Goal: Contribute content

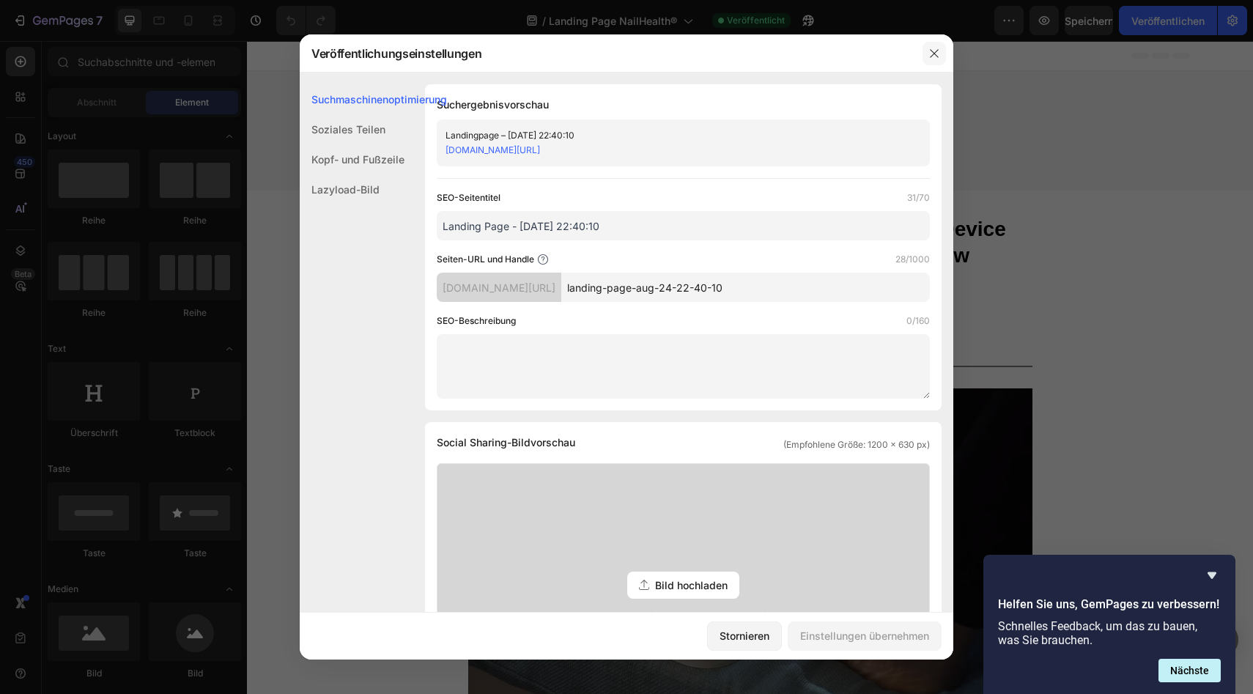
click at [936, 54] on icon "button" at bounding box center [934, 53] width 8 height 8
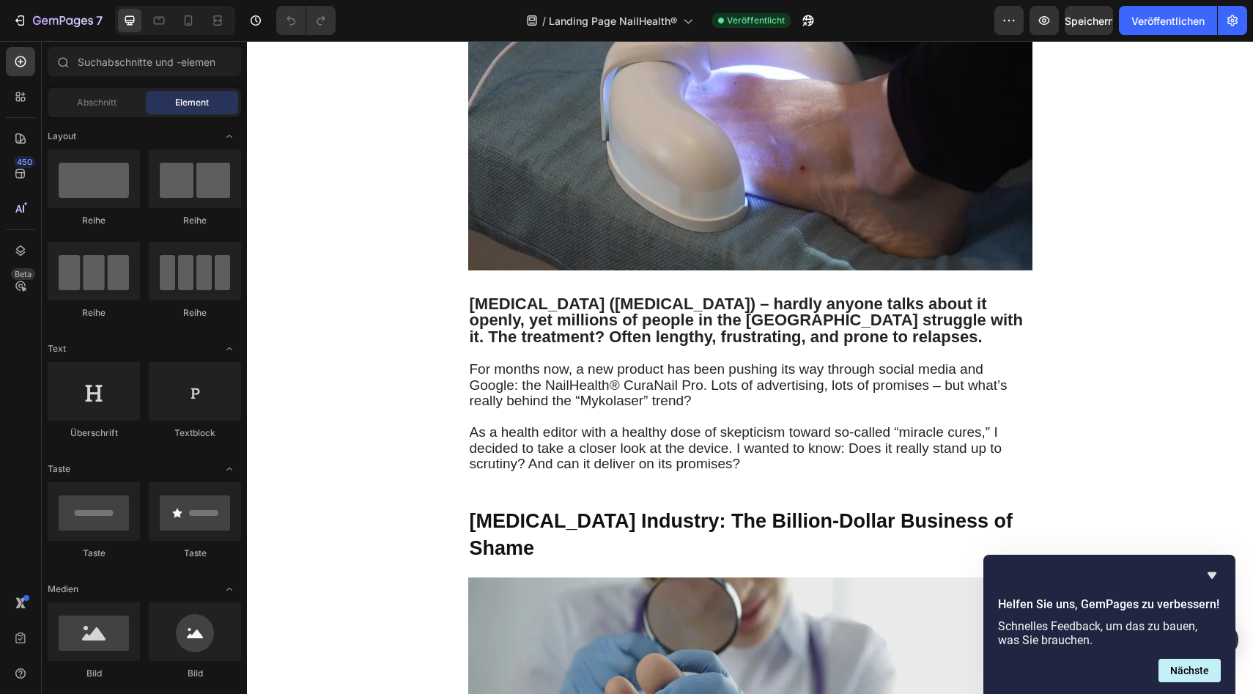
scroll to position [440, 0]
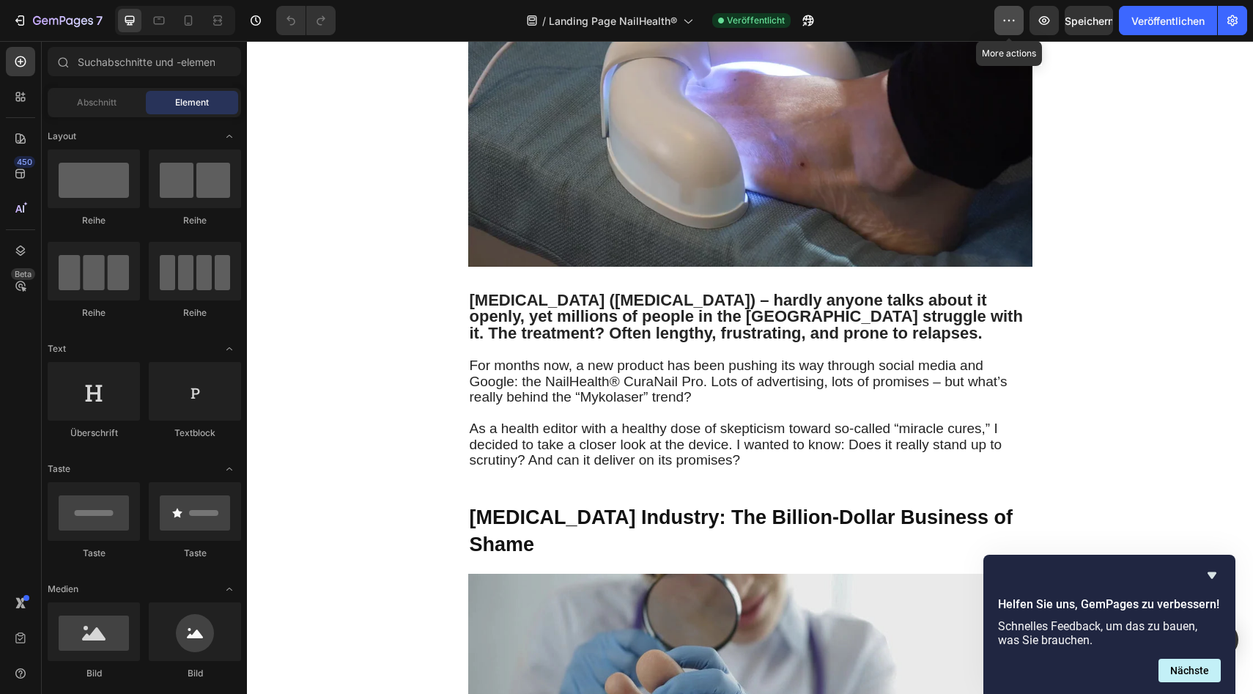
click at [1019, 32] on button "button" at bounding box center [1008, 20] width 29 height 29
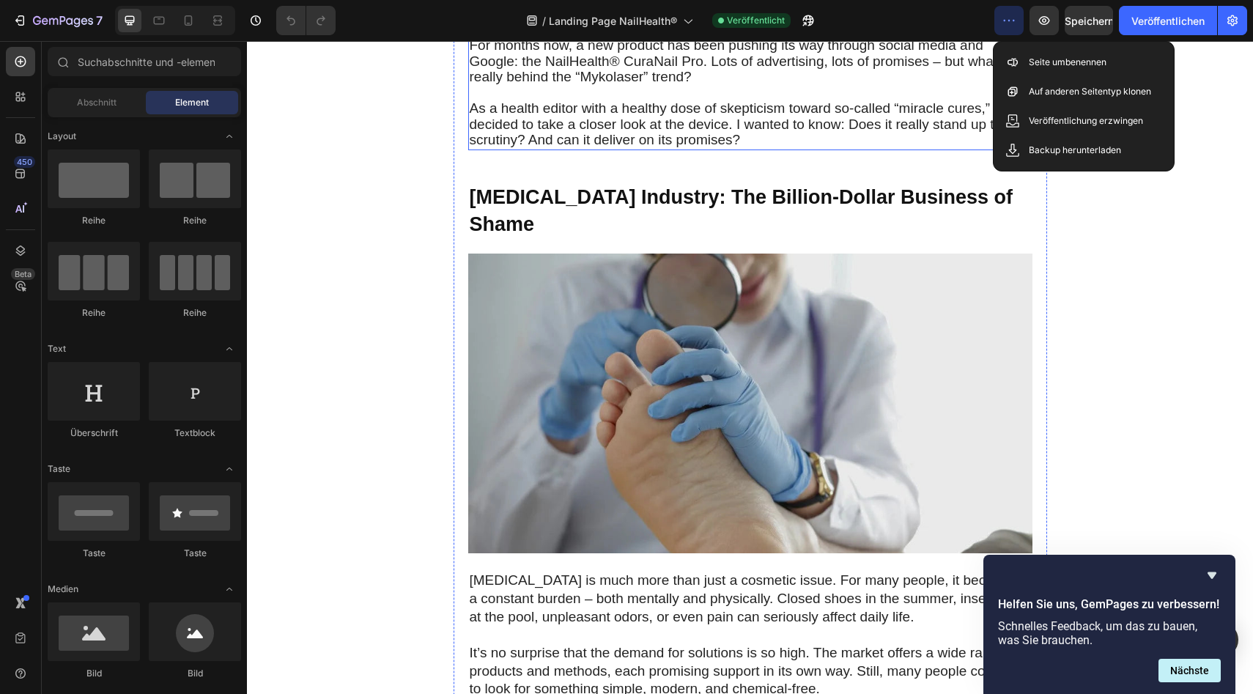
scroll to position [791, 0]
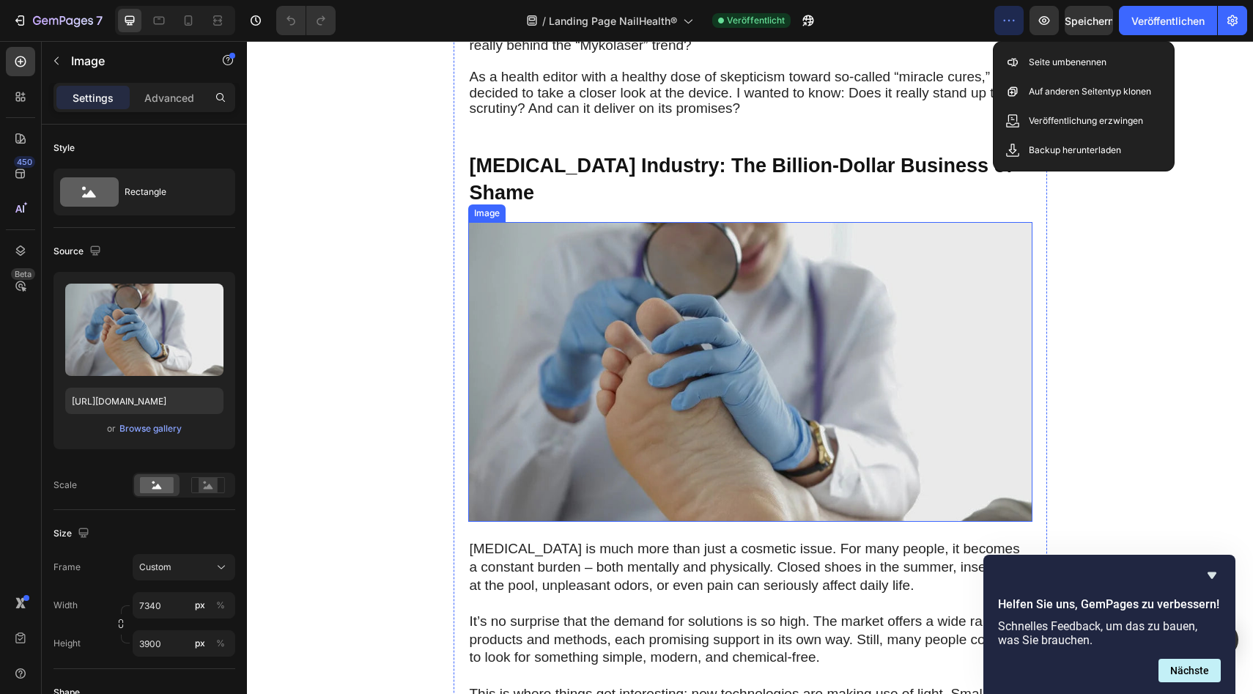
click at [953, 222] on img at bounding box center [750, 372] width 564 height 300
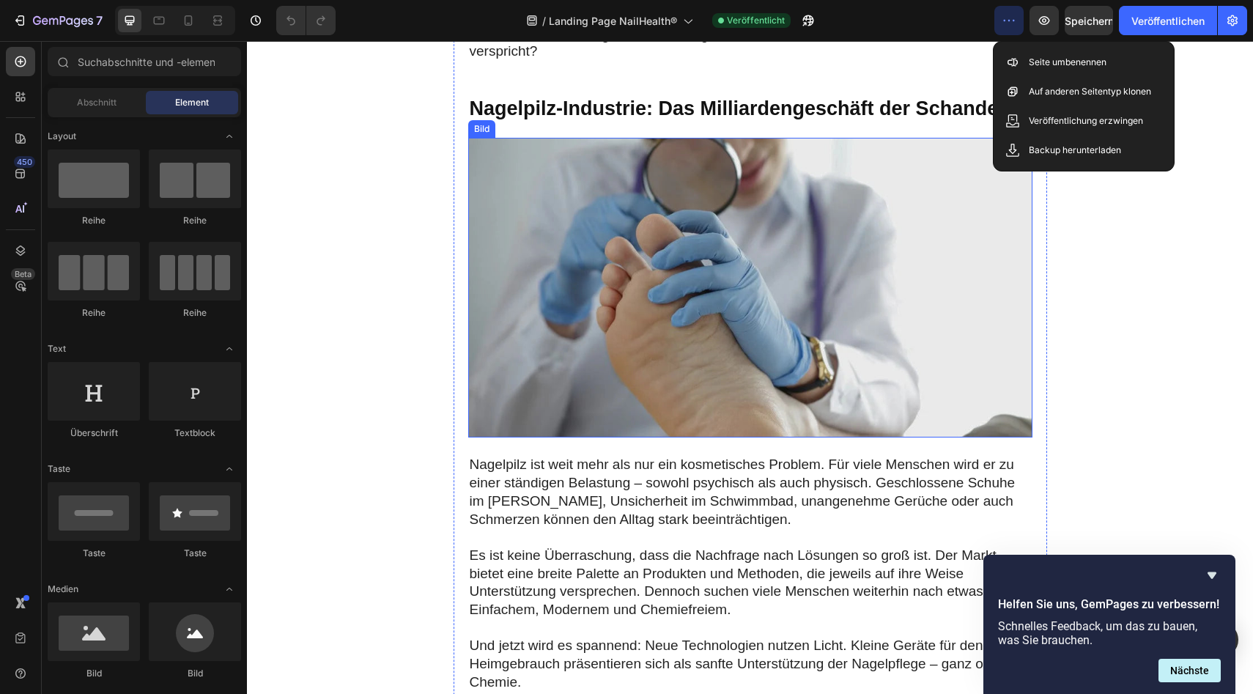
scroll to position [880, 0]
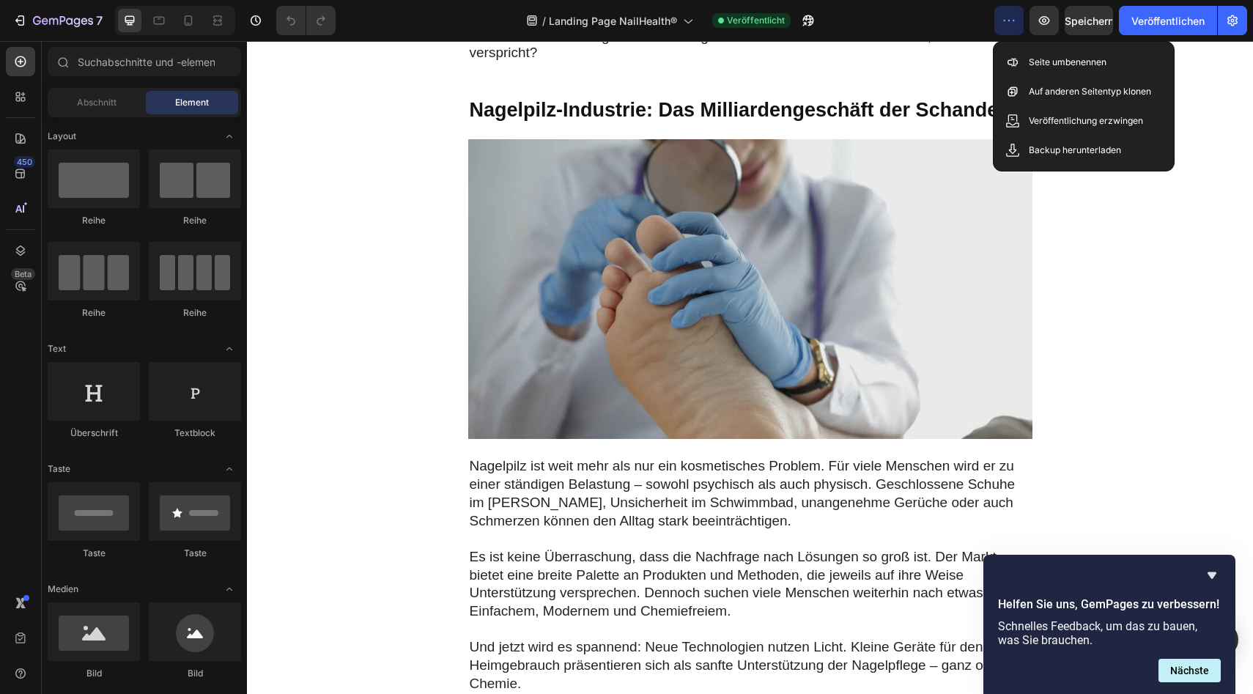
click at [1015, 25] on button "button" at bounding box center [1008, 20] width 29 height 29
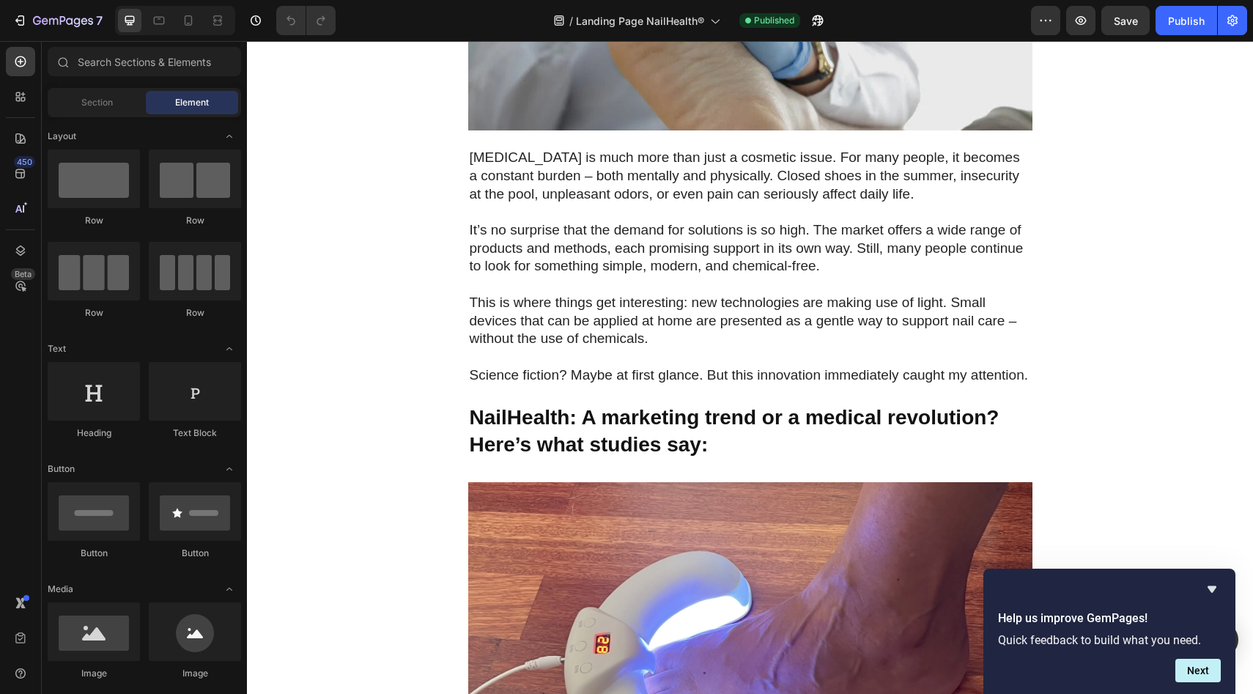
scroll to position [1198, 0]
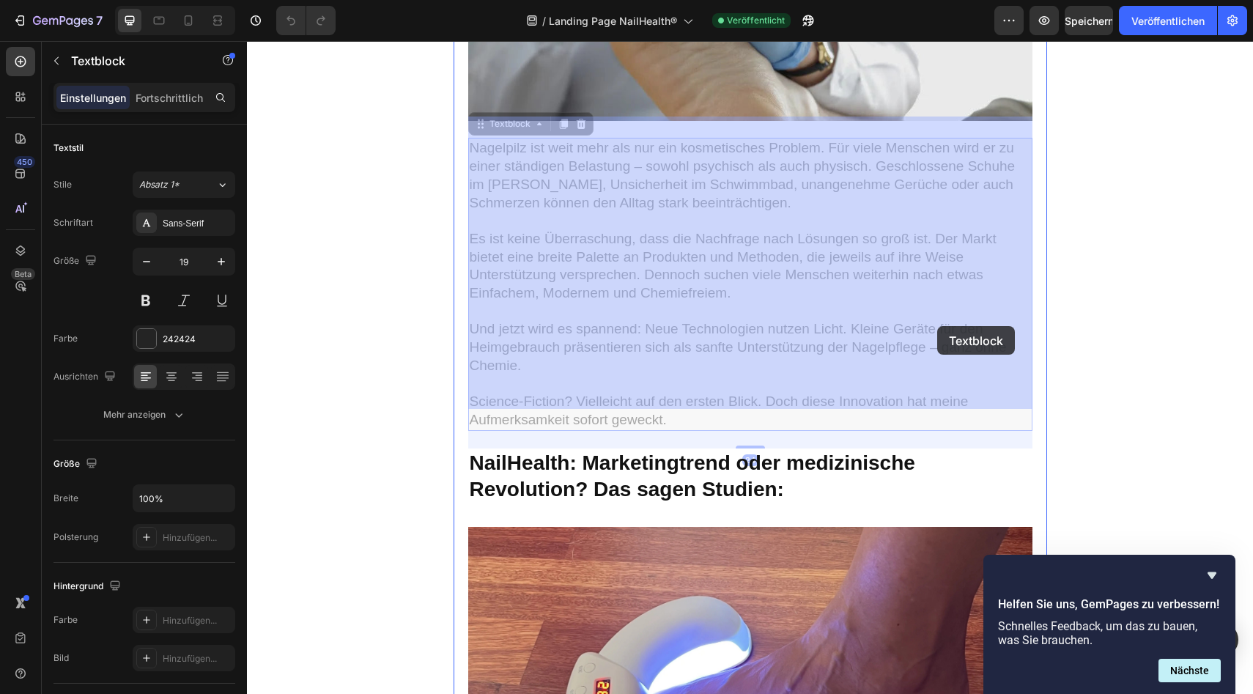
drag, startPoint x: 928, startPoint y: 327, endPoint x: 937, endPoint y: 326, distance: 9.6
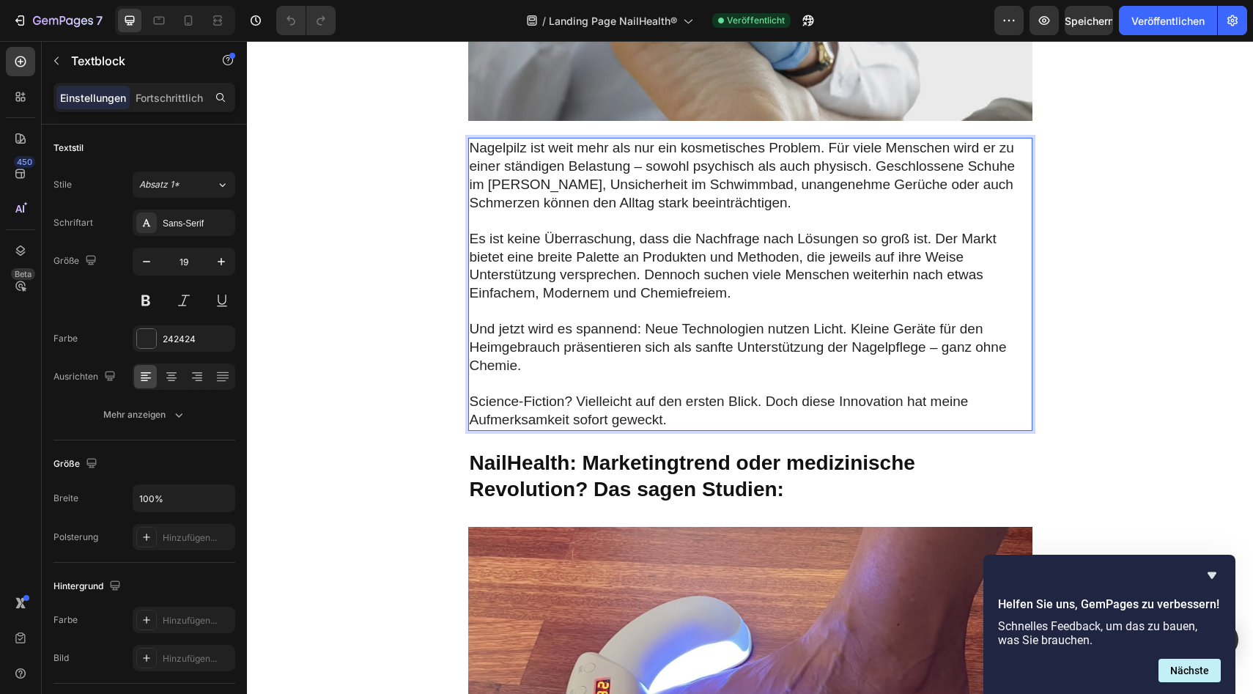
click at [944, 327] on p "Und jetzt wird es spannend: Neue Technologien nutzen Licht. Kleine Geräte für d…" at bounding box center [750, 347] width 561 height 54
drag, startPoint x: 930, startPoint y: 327, endPoint x: 1002, endPoint y: 329, distance: 72.6
click at [1002, 329] on p "Und jetzt wird es spannend: Neue Technologien nutzen Licht. Kleine Geräte für d…" at bounding box center [750, 347] width 561 height 54
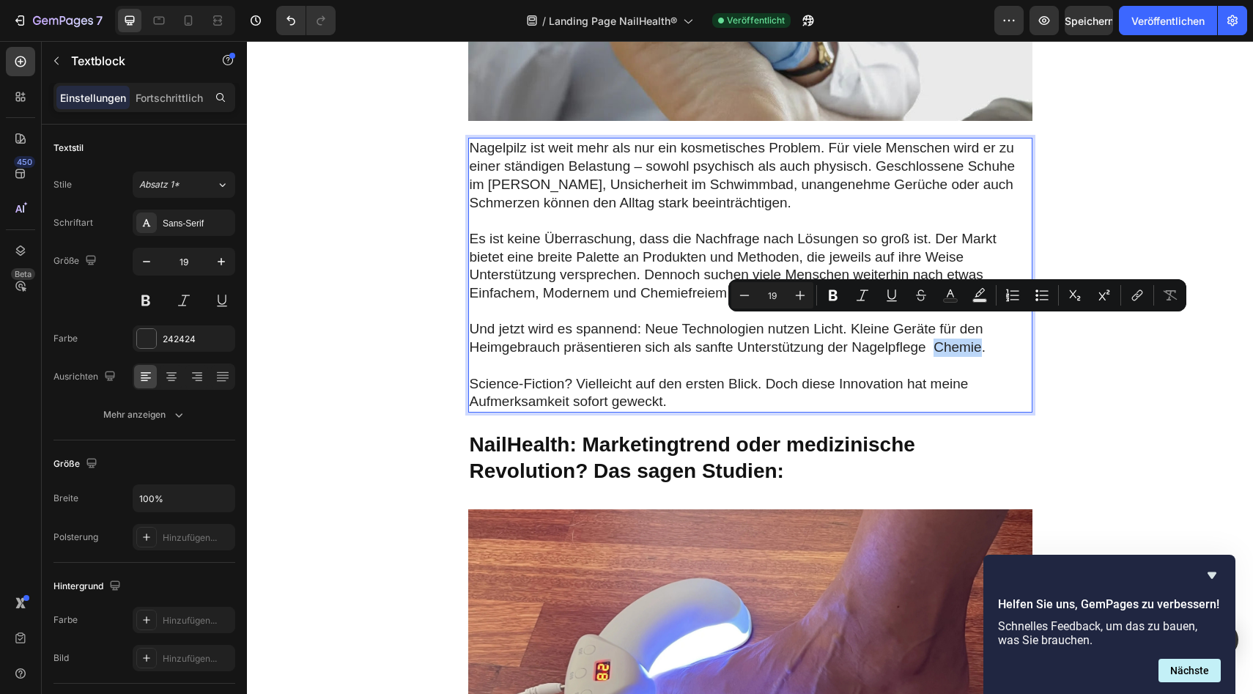
drag, startPoint x: 981, startPoint y: 326, endPoint x: 938, endPoint y: 322, distance: 43.5
click at [938, 322] on p "Und jetzt wird es spannend: Neue Technologien nutzen Licht. Kleine Geräte für d…" at bounding box center [750, 338] width 561 height 36
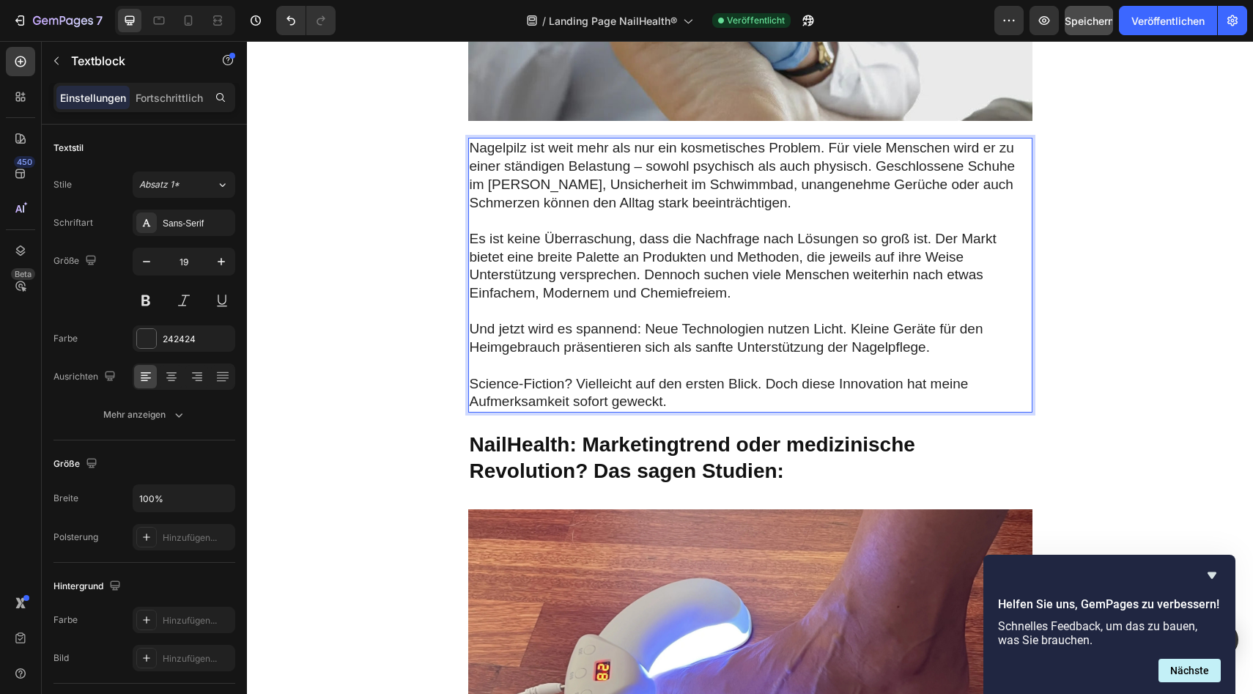
click at [1100, 23] on font "Speichern" at bounding box center [1089, 21] width 49 height 12
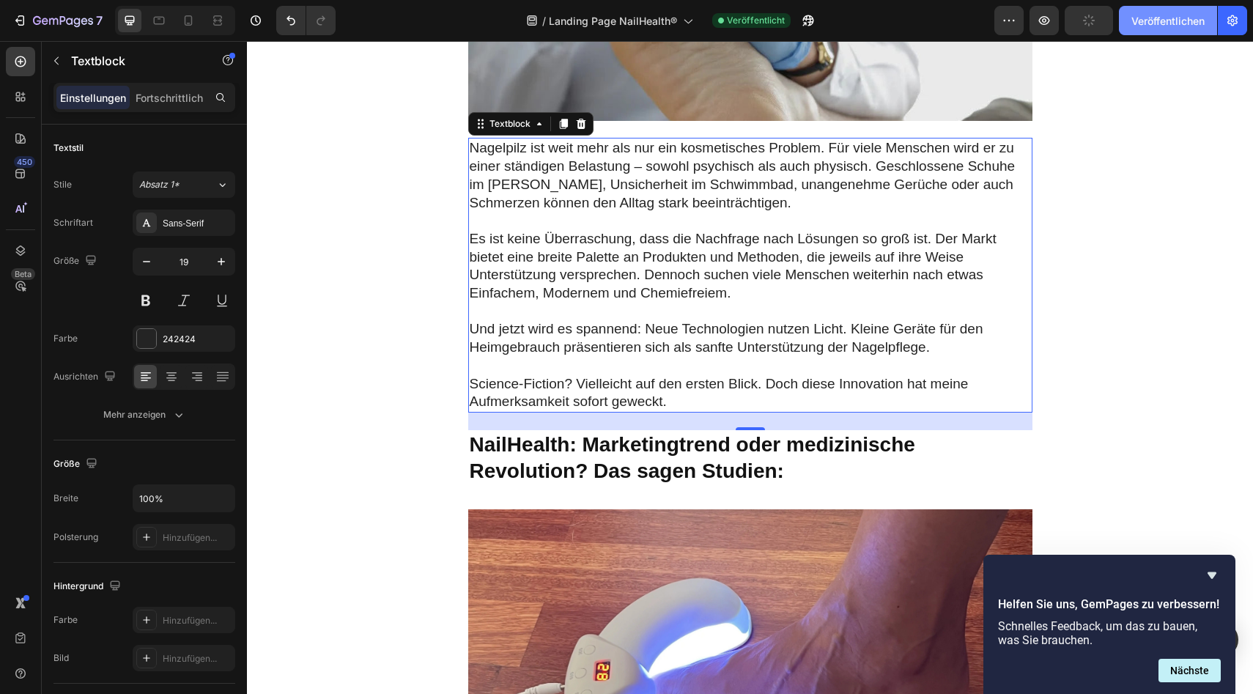
click at [1183, 15] on font "Veröffentlichen" at bounding box center [1167, 21] width 73 height 12
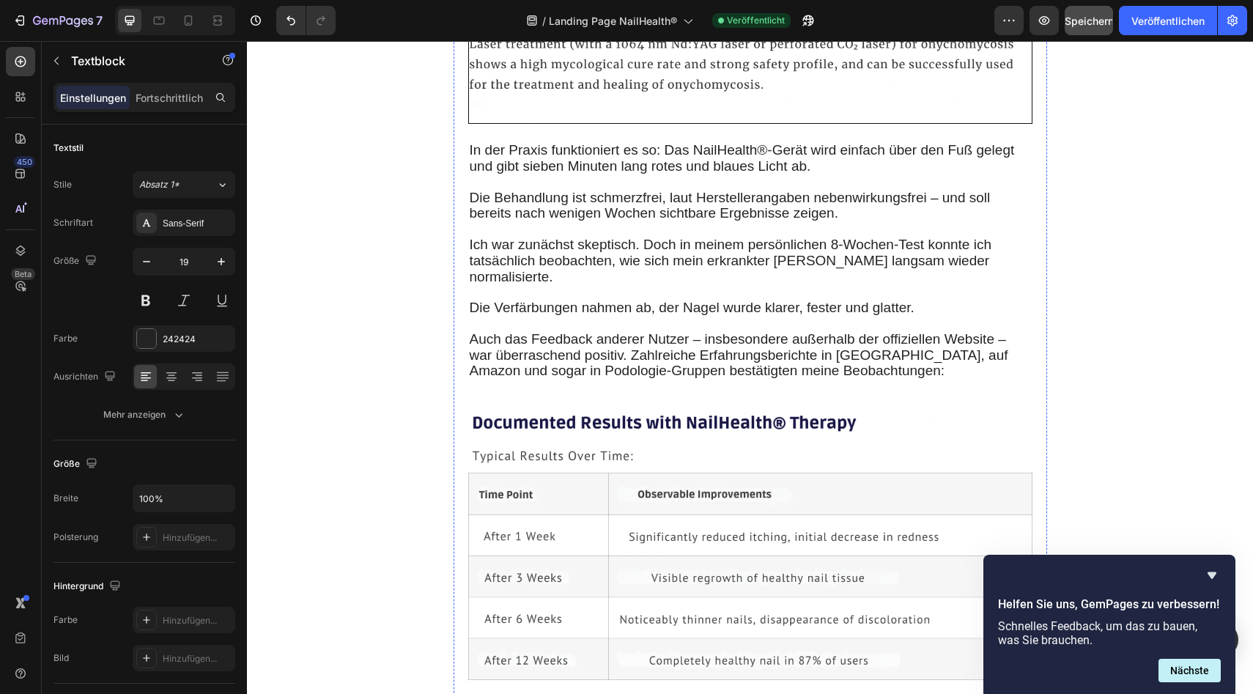
scroll to position [2576, 0]
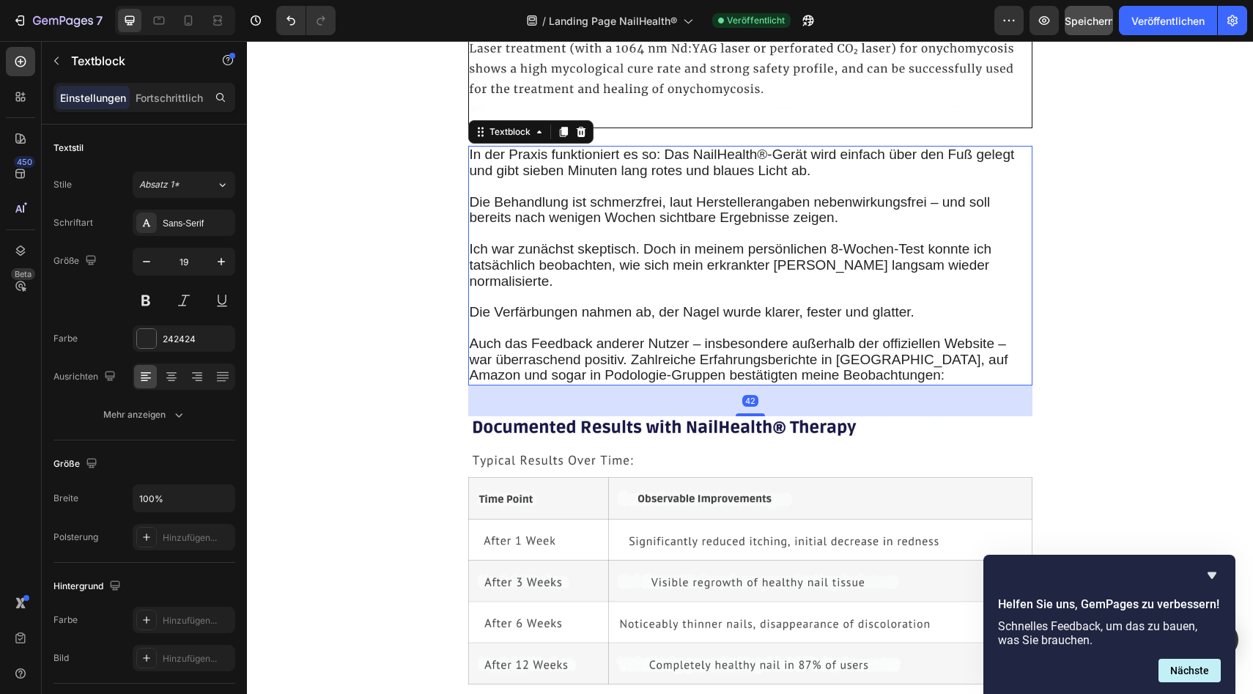
click at [989, 194] on font "Die Behandlung ist schmerzfrei, laut Herstellerangaben nebenwirkungsfrei – und …" at bounding box center [730, 210] width 521 height 32
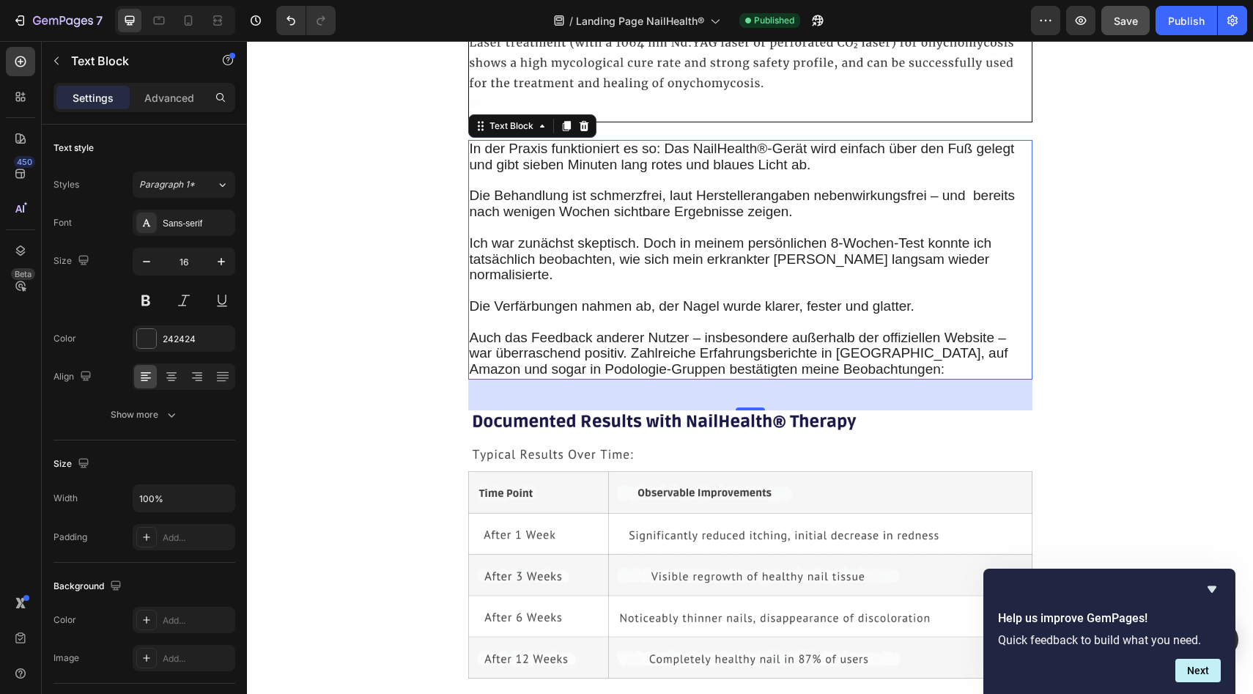
scroll to position [2559, 0]
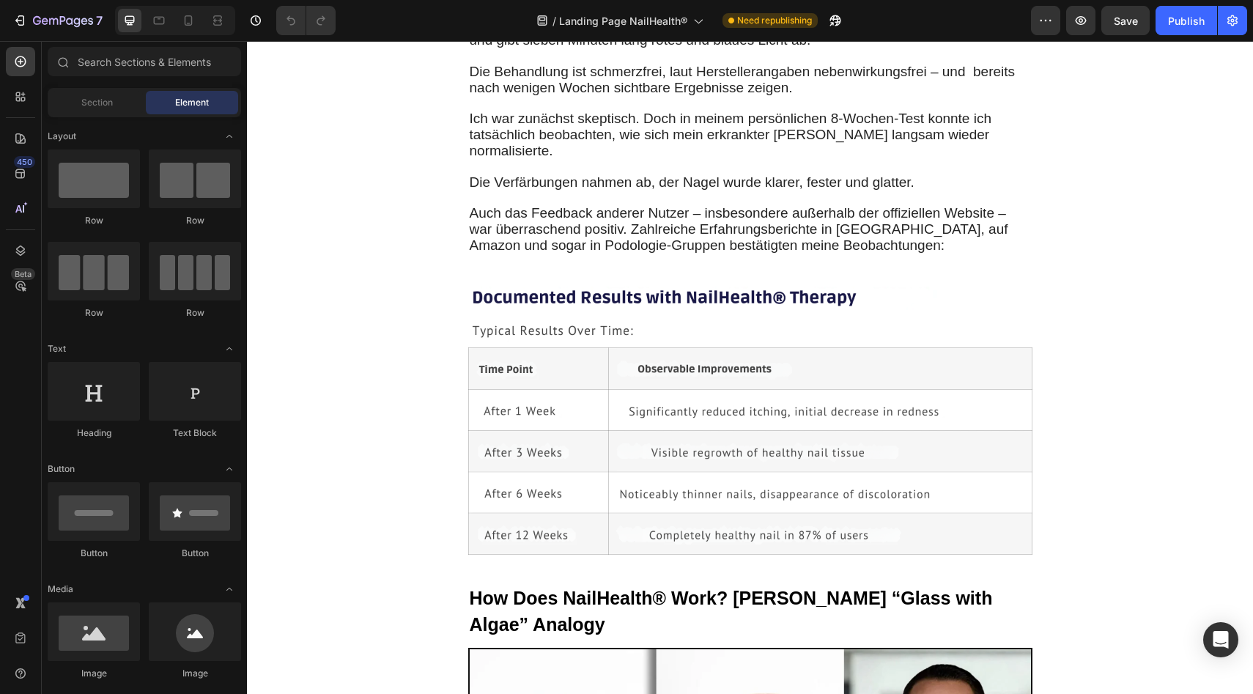
scroll to position [2285, 0]
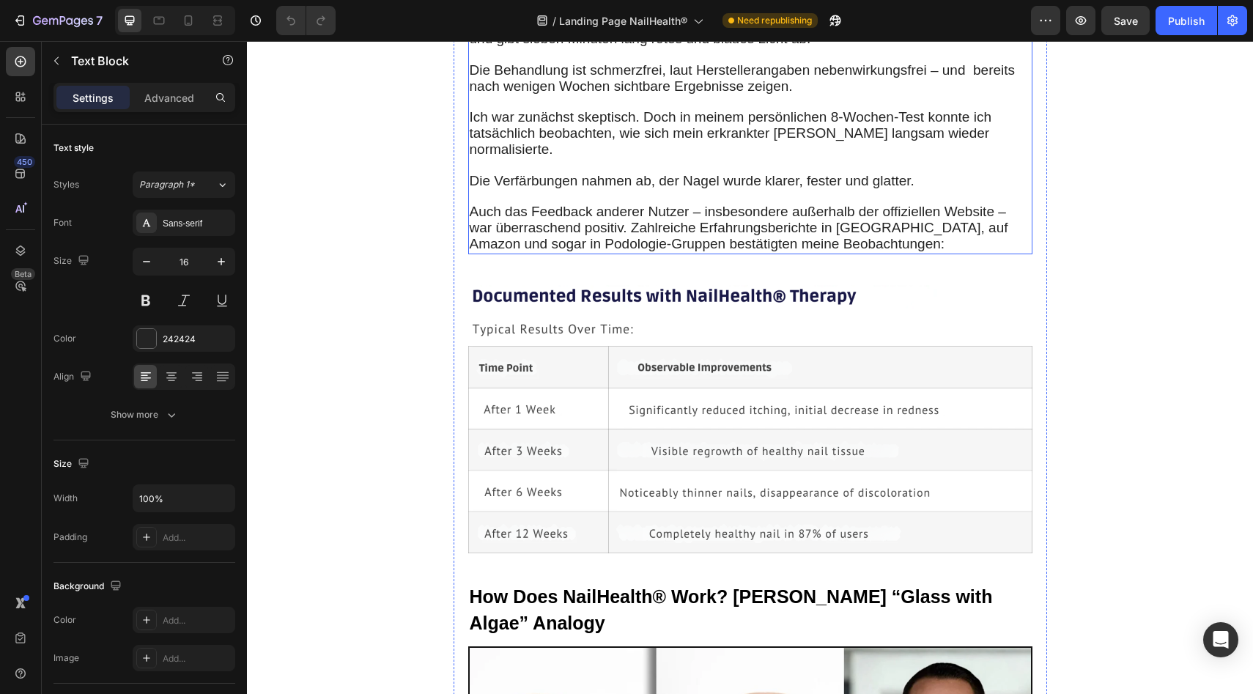
click at [543, 63] on p at bounding box center [750, 55] width 561 height 15
click at [506, 63] on p "Rich Text Editor. Editing area: main" at bounding box center [750, 55] width 561 height 15
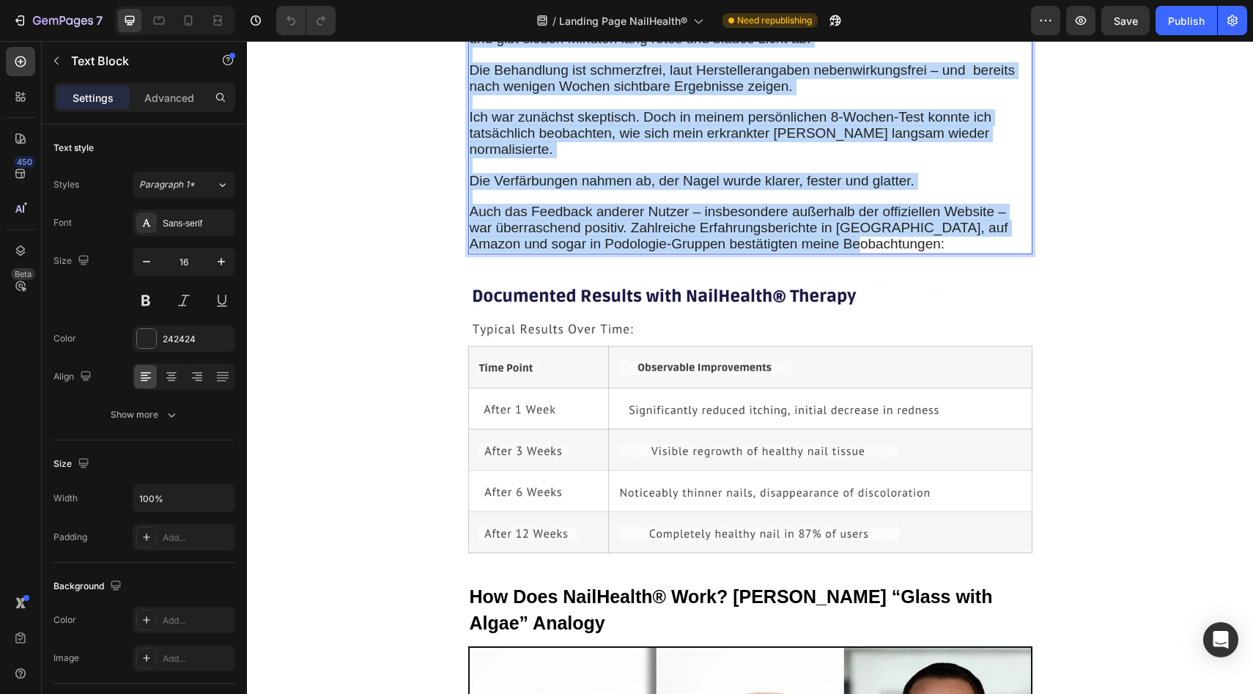
drag, startPoint x: 469, startPoint y: 403, endPoint x: 832, endPoint y: 624, distance: 424.9
click at [832, 254] on div "In der Praxis funktioniert es so: Das NailHealth®-Gerät wird einfach über den F…" at bounding box center [750, 135] width 564 height 240
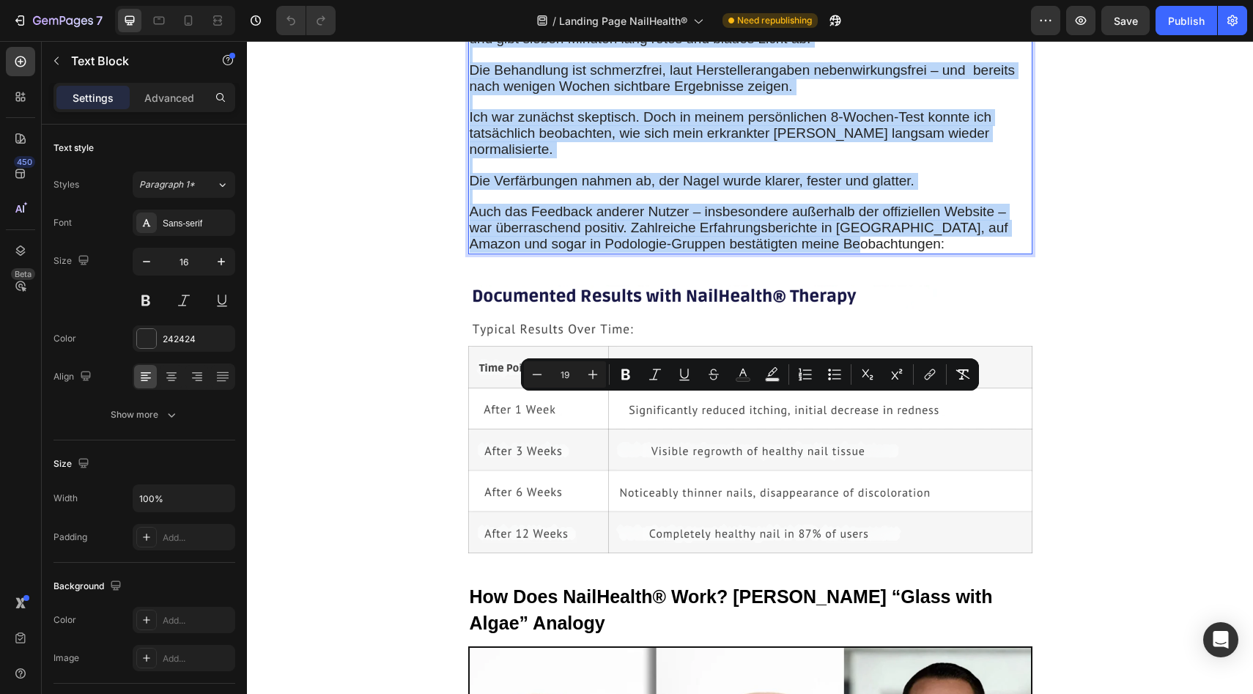
copy div "In der Praxis funktioniert es so: Das NailHealth®-Gerät wird einfach über den F…"
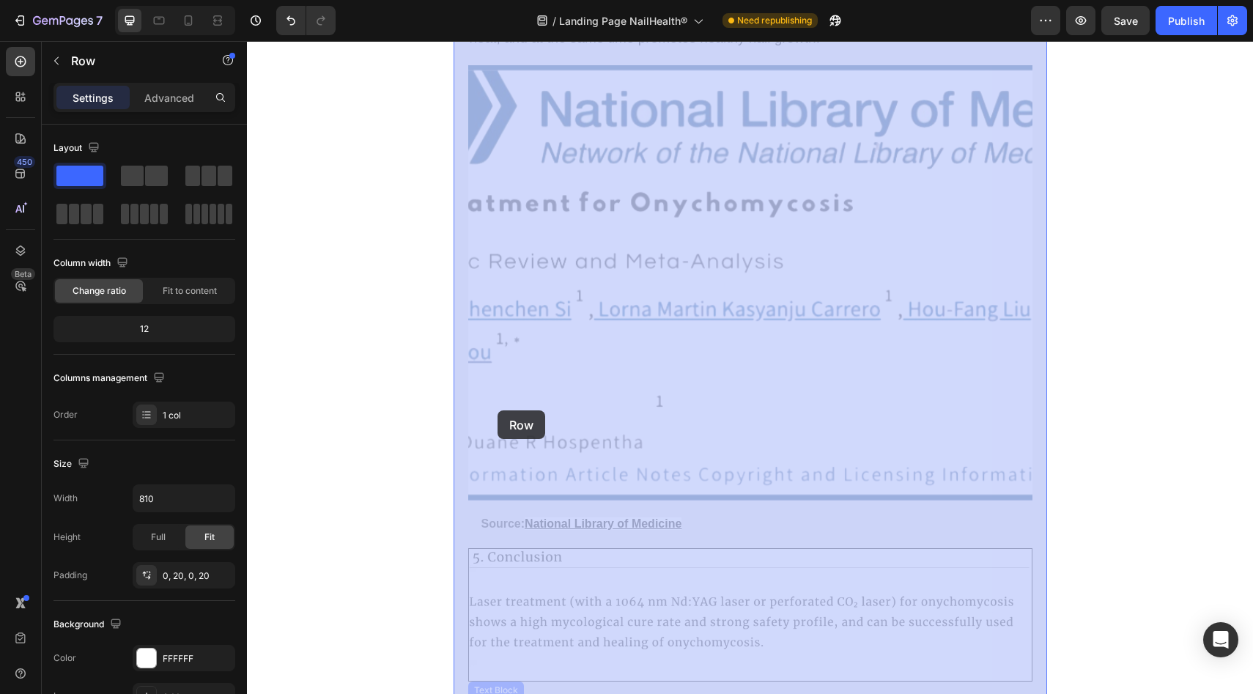
drag, startPoint x: 467, startPoint y: 399, endPoint x: 498, endPoint y: 410, distance: 32.7
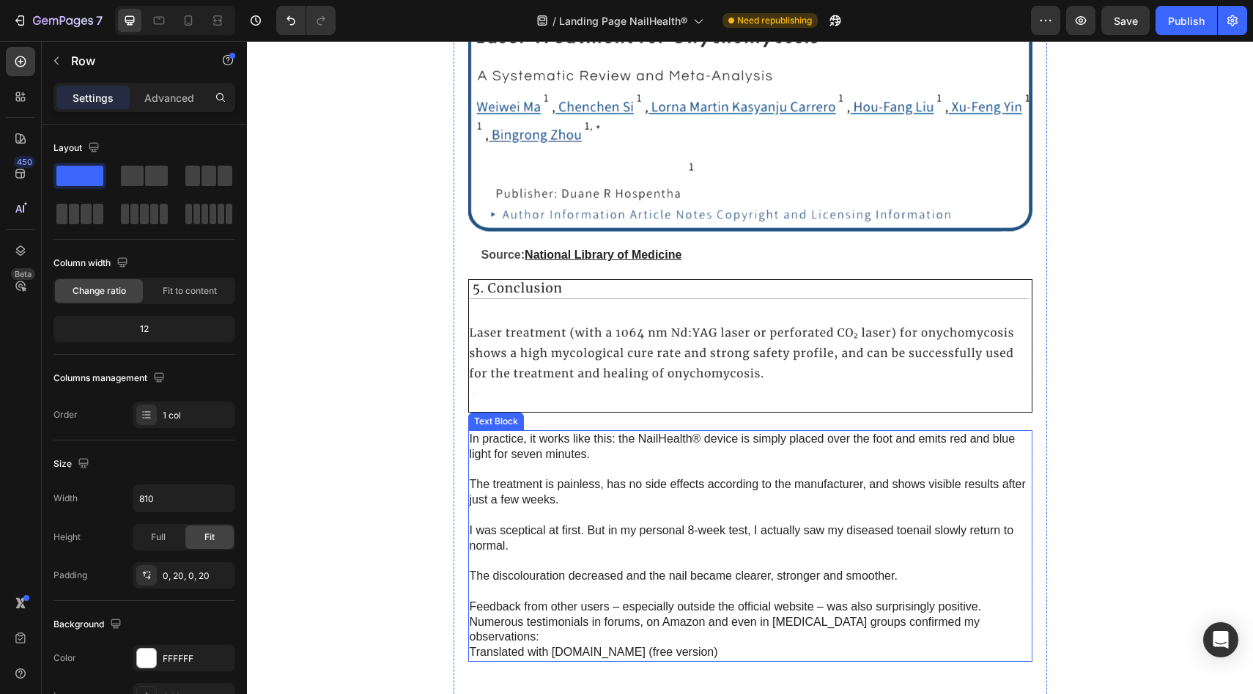
click at [496, 432] on p "In practice, it works like this: the NailHealth® device is simply placed over t…" at bounding box center [750, 447] width 561 height 31
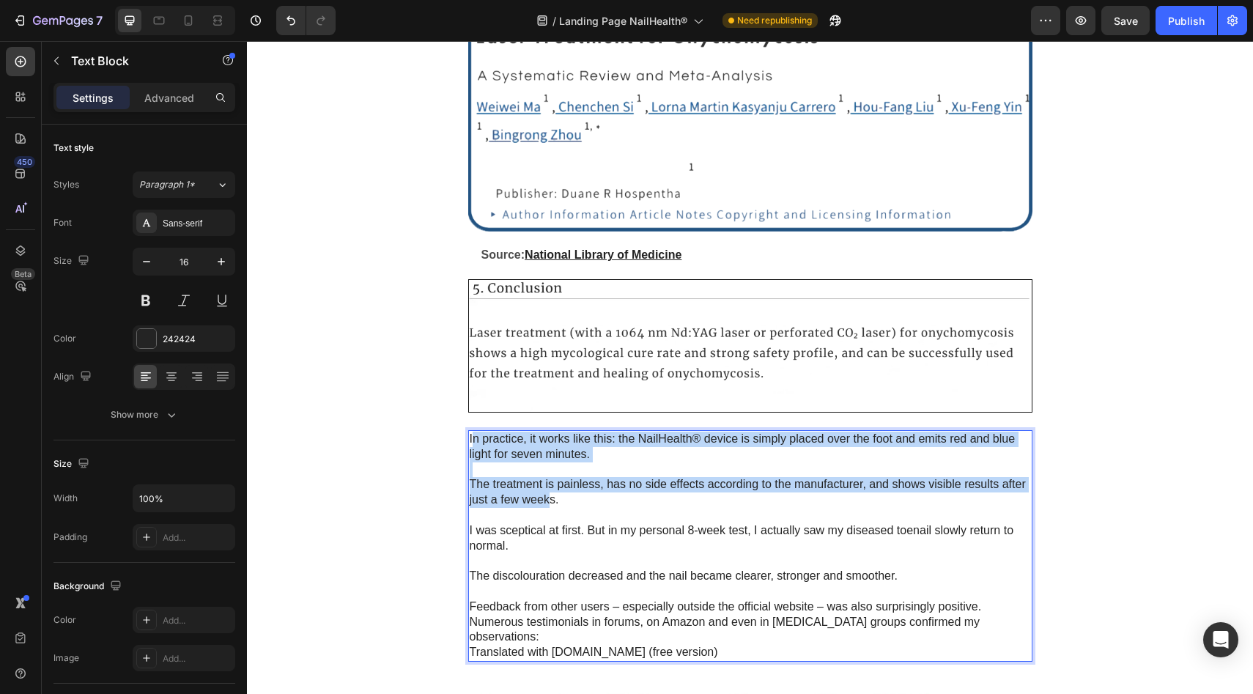
drag, startPoint x: 471, startPoint y: 406, endPoint x: 548, endPoint y: 461, distance: 94.5
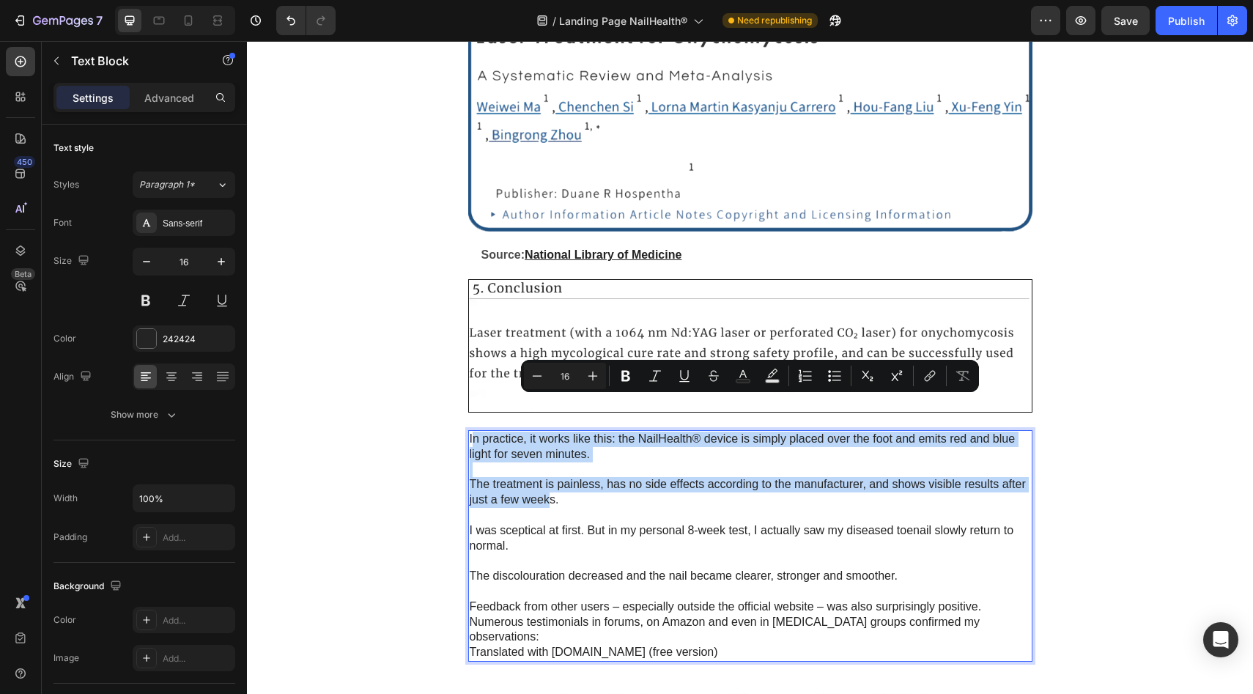
click at [548, 477] on p "The treatment is painless, has no side effects according to the manufacturer, a…" at bounding box center [750, 492] width 561 height 31
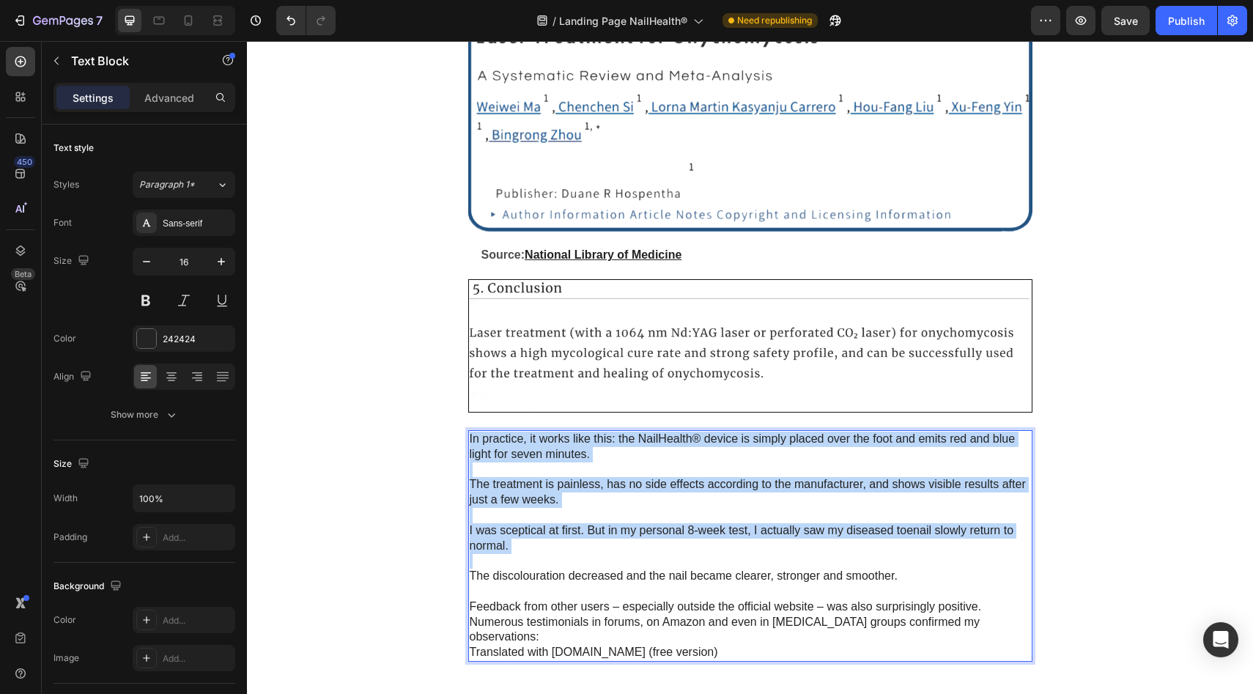
drag, startPoint x: 470, startPoint y: 405, endPoint x: 551, endPoint y: 571, distance: 184.5
click at [544, 530] on div "In practice, it works like this: the NailHealth® device is simply placed over t…" at bounding box center [750, 546] width 564 height 232
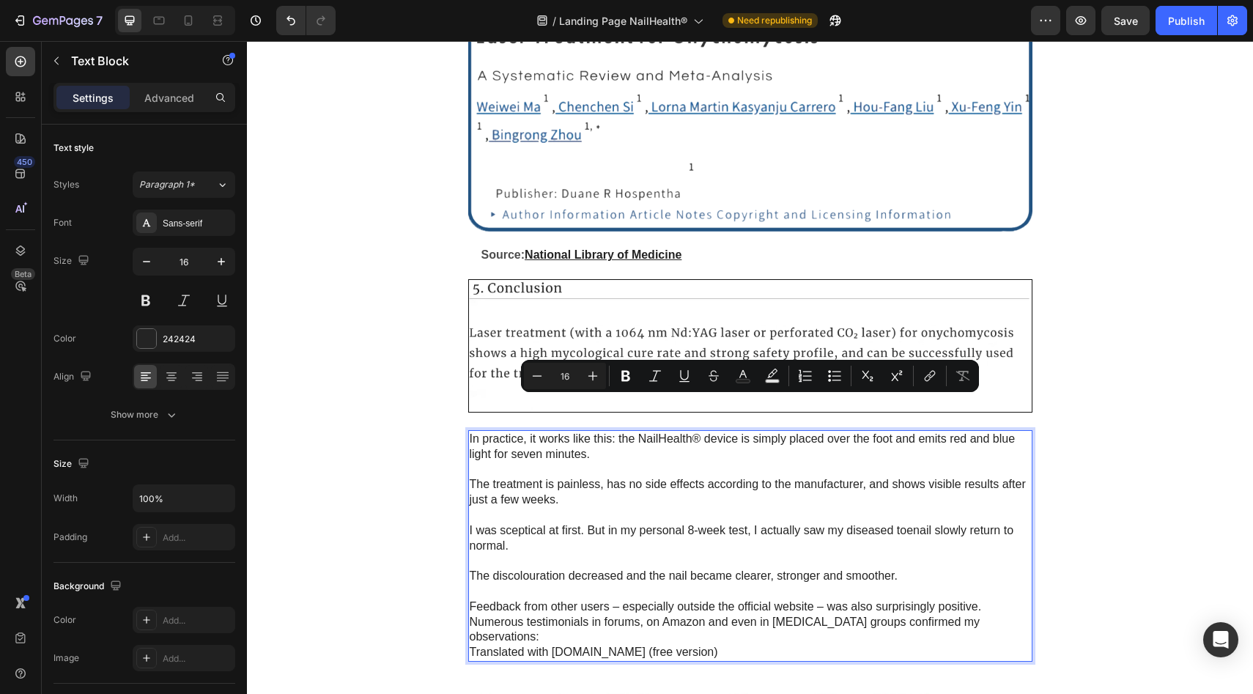
click at [576, 645] on p "Translated with [DOMAIN_NAME] (free version)" at bounding box center [750, 652] width 561 height 15
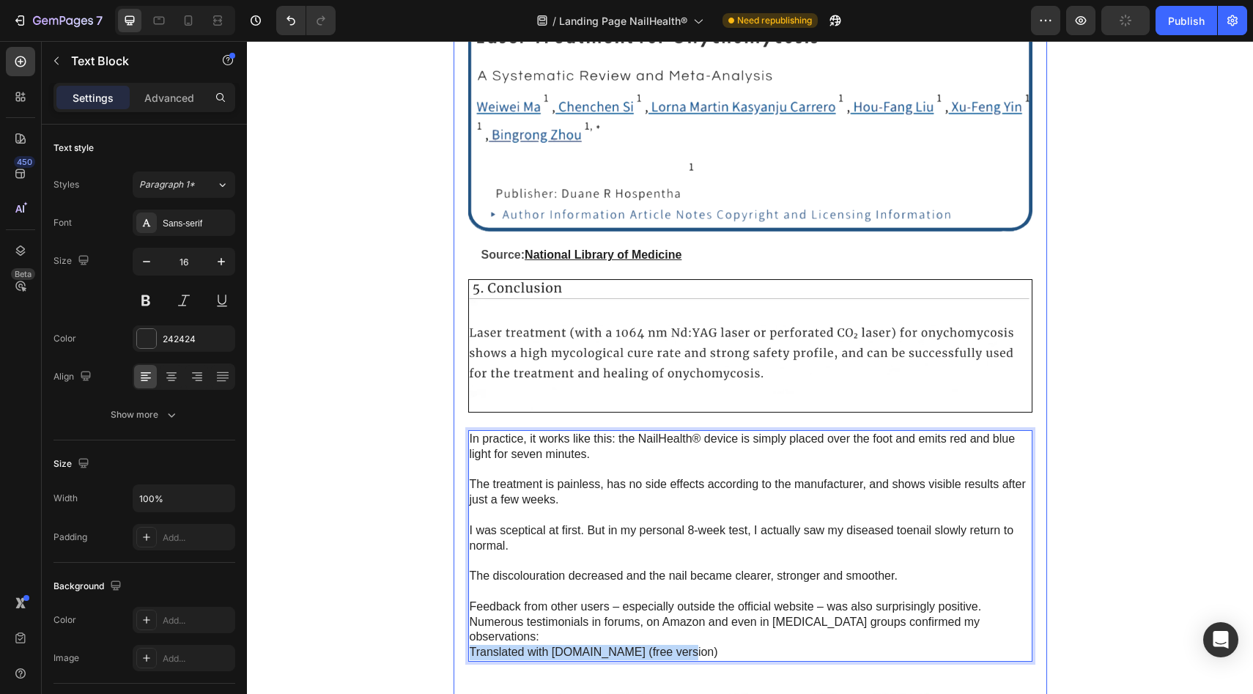
drag, startPoint x: 683, startPoint y: 604, endPoint x: 464, endPoint y: 600, distance: 219.1
click at [464, 600] on div "“Groundbreaking” Anti-[MEDICAL_DATA] Laser Device Takes Social Media by [PERSON…" at bounding box center [751, 490] width 594 height 5123
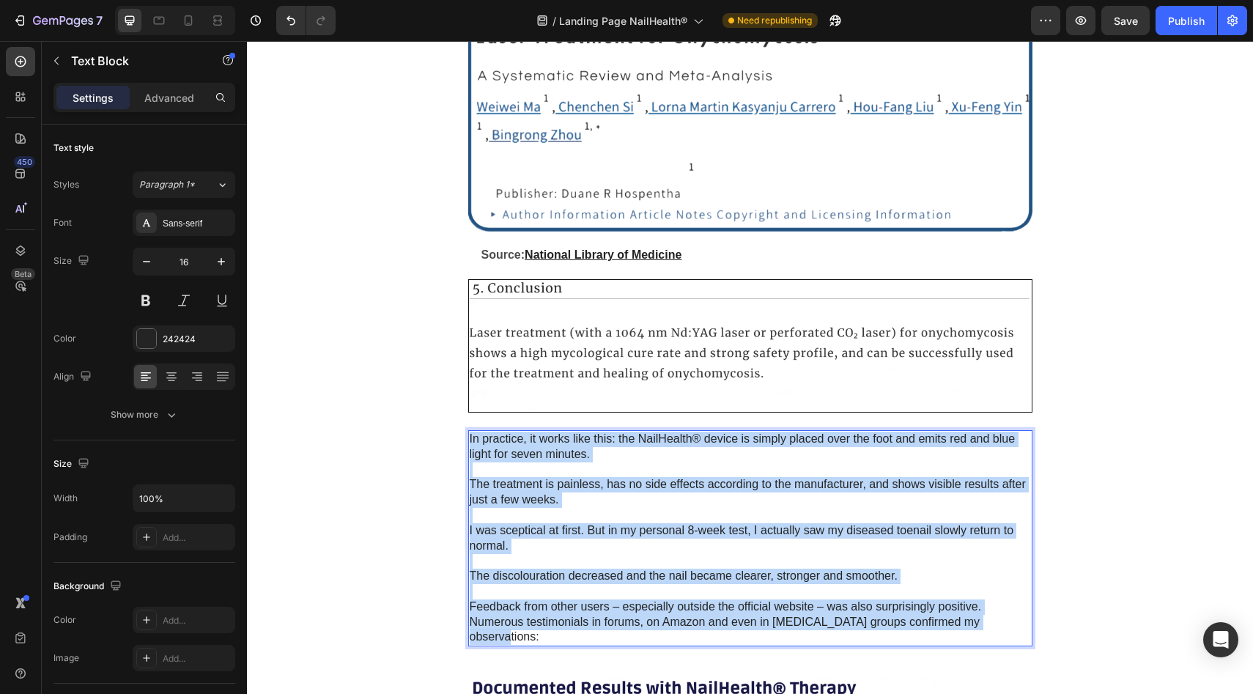
drag, startPoint x: 1002, startPoint y: 588, endPoint x: 468, endPoint y: 404, distance: 564.2
click at [468, 430] on div "In practice, it works like this: the NailHealth® device is simply placed over t…" at bounding box center [750, 538] width 564 height 216
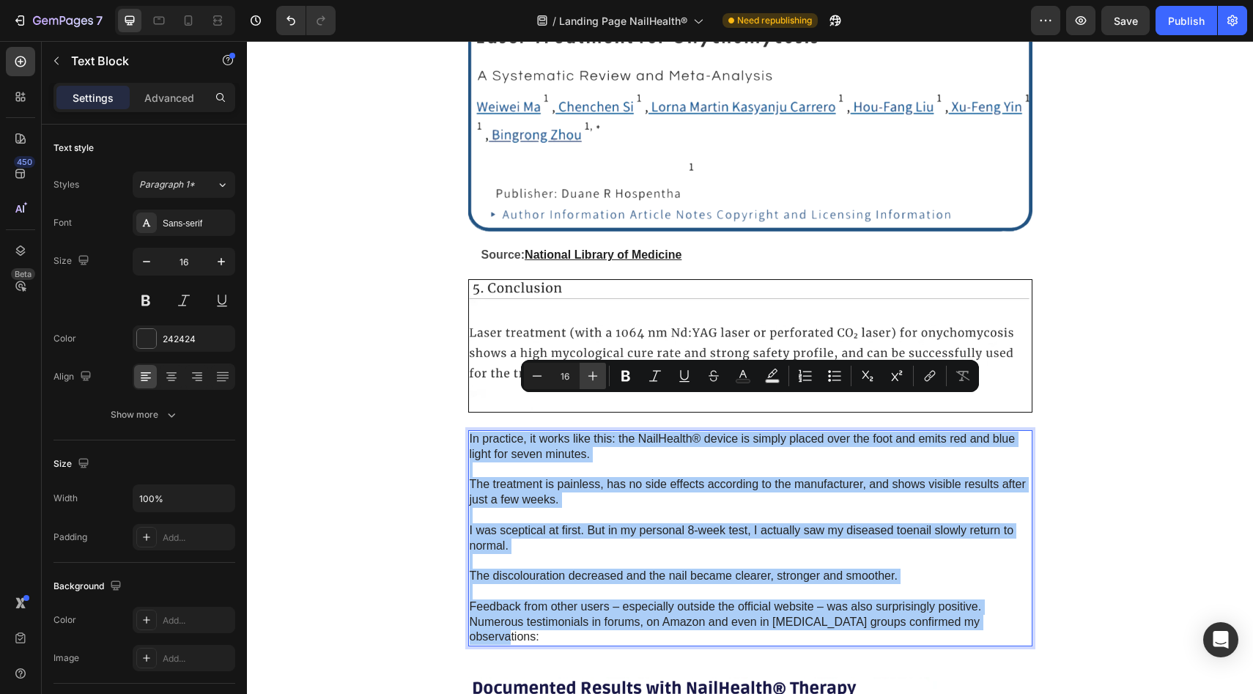
click at [590, 377] on icon "Editor contextual toolbar" at bounding box center [592, 376] width 15 height 15
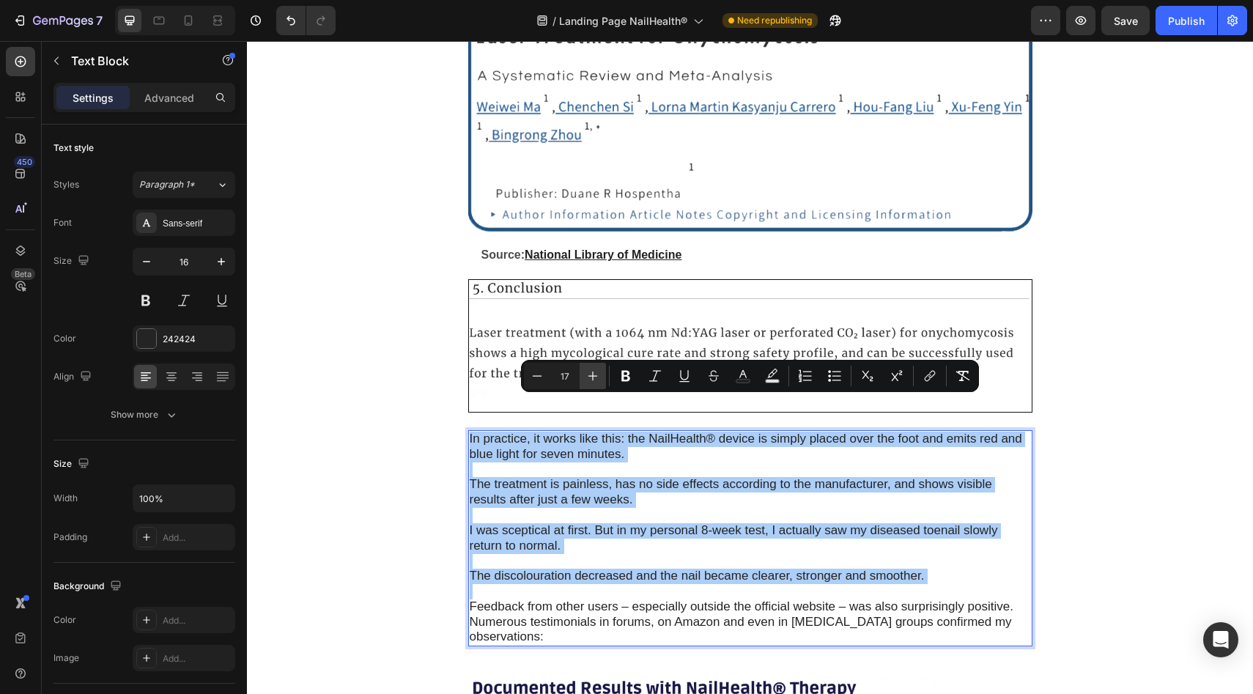
click at [590, 377] on icon "Editor contextual toolbar" at bounding box center [592, 376] width 15 height 15
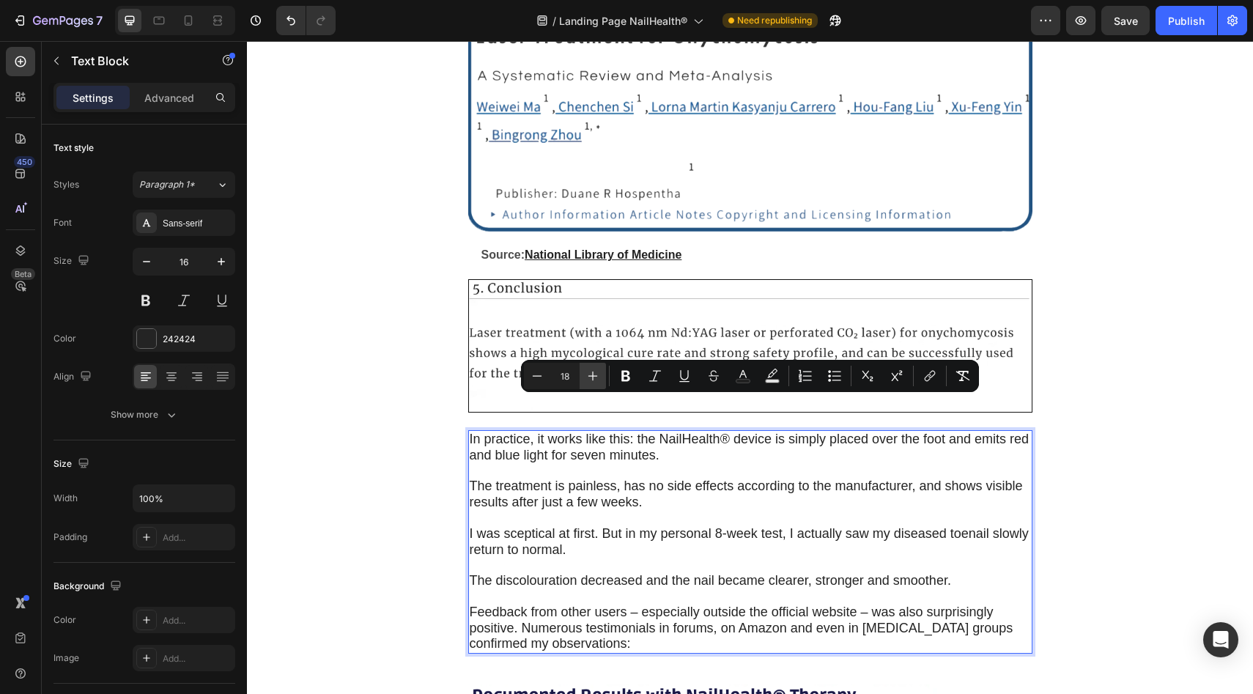
click at [590, 377] on icon "Editor contextual toolbar" at bounding box center [592, 376] width 15 height 15
type input "19"
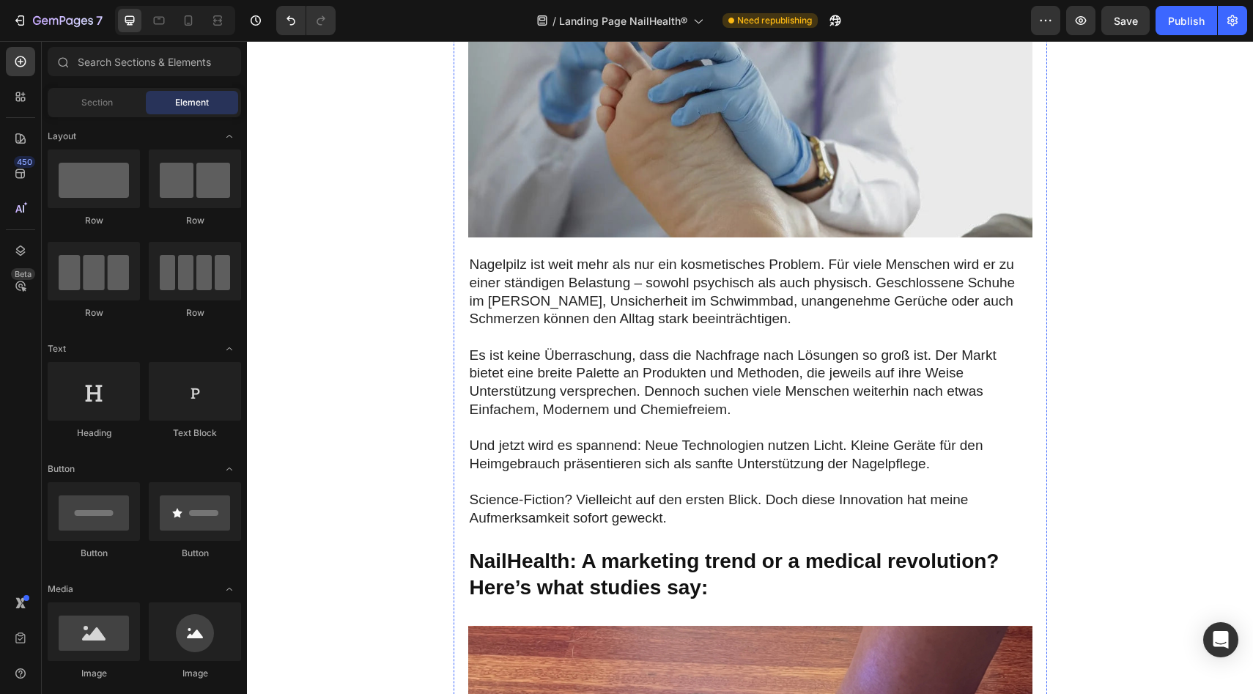
scroll to position [1074, 0]
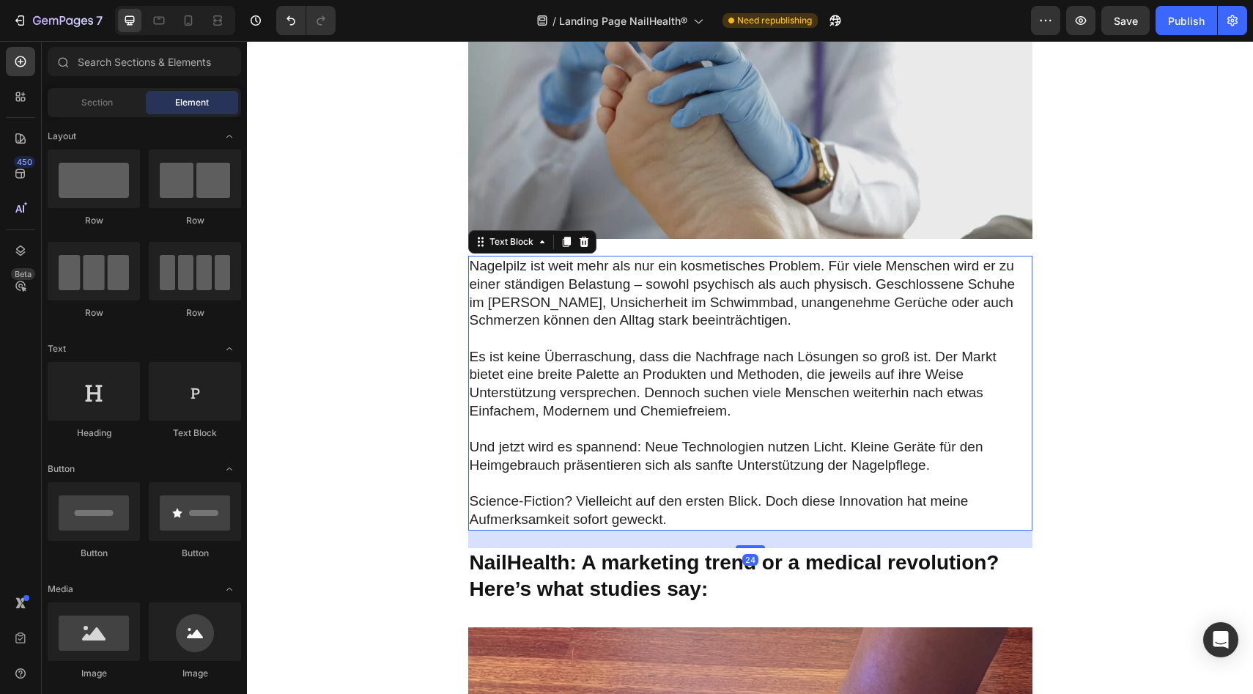
click at [610, 421] on p at bounding box center [750, 430] width 561 height 18
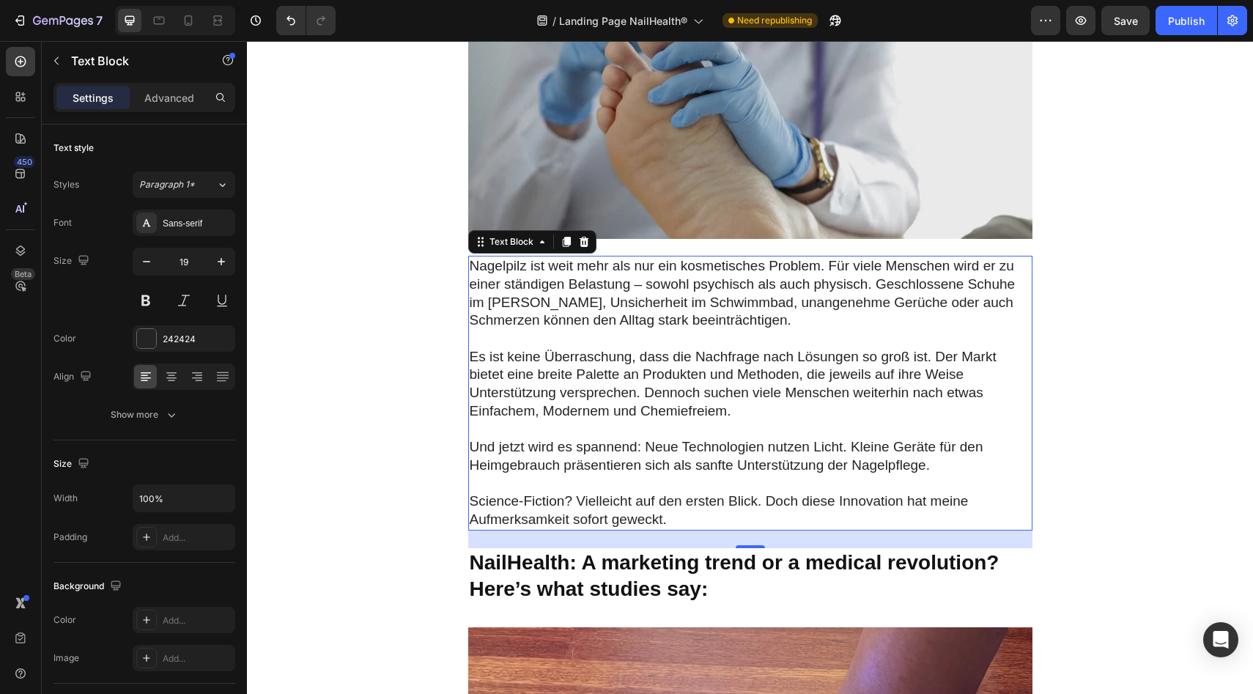
click at [610, 421] on p at bounding box center [750, 430] width 561 height 18
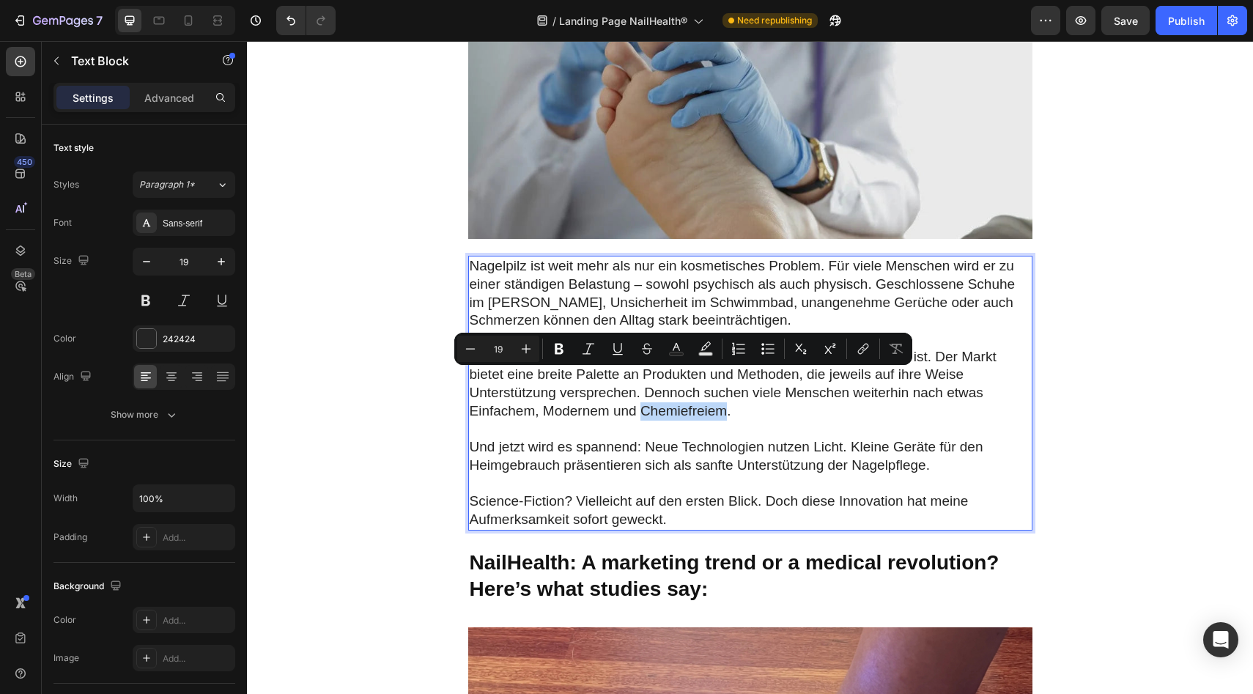
drag, startPoint x: 725, startPoint y: 382, endPoint x: 643, endPoint y: 381, distance: 82.1
click at [643, 381] on p "Es ist keine Überraschung, dass die Nachfrage nach Lösungen so groß ist. Der Ma…" at bounding box center [750, 384] width 561 height 73
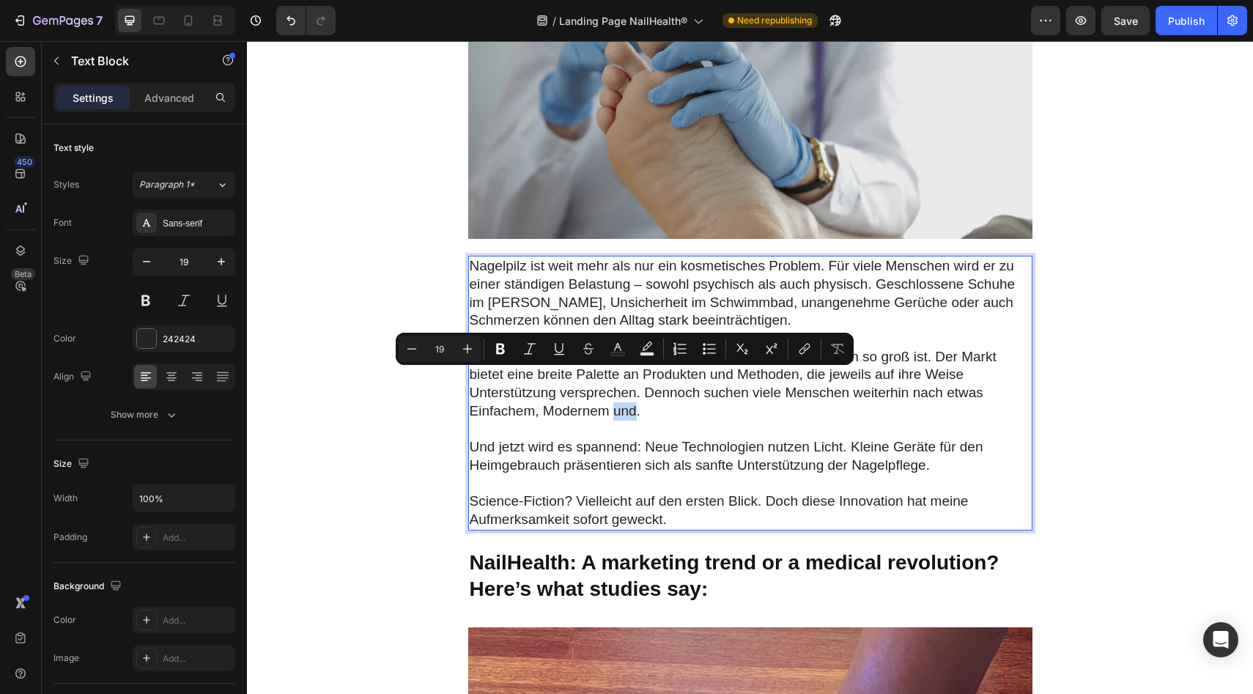
drag, startPoint x: 614, startPoint y: 382, endPoint x: 635, endPoint y: 383, distance: 20.5
click at [635, 383] on p "Es ist keine Überraschung, dass die Nachfrage nach Lösungen so groß ist. Der Ma…" at bounding box center [750, 384] width 561 height 73
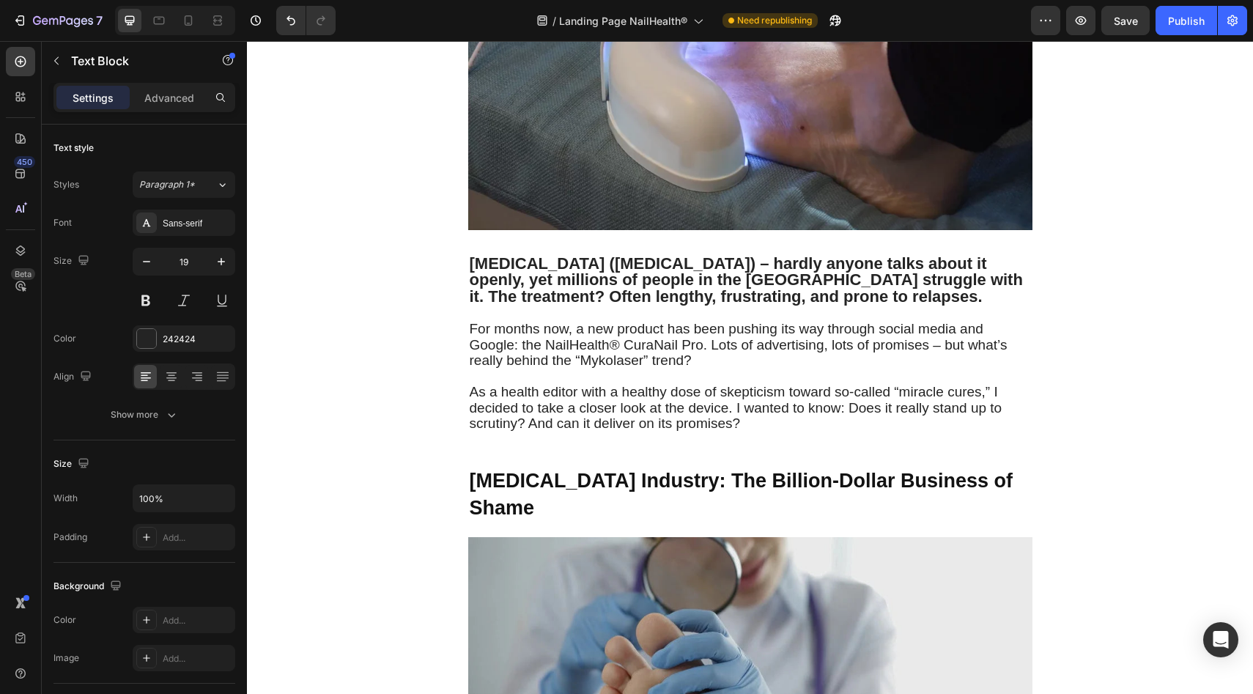
scroll to position [560, 0]
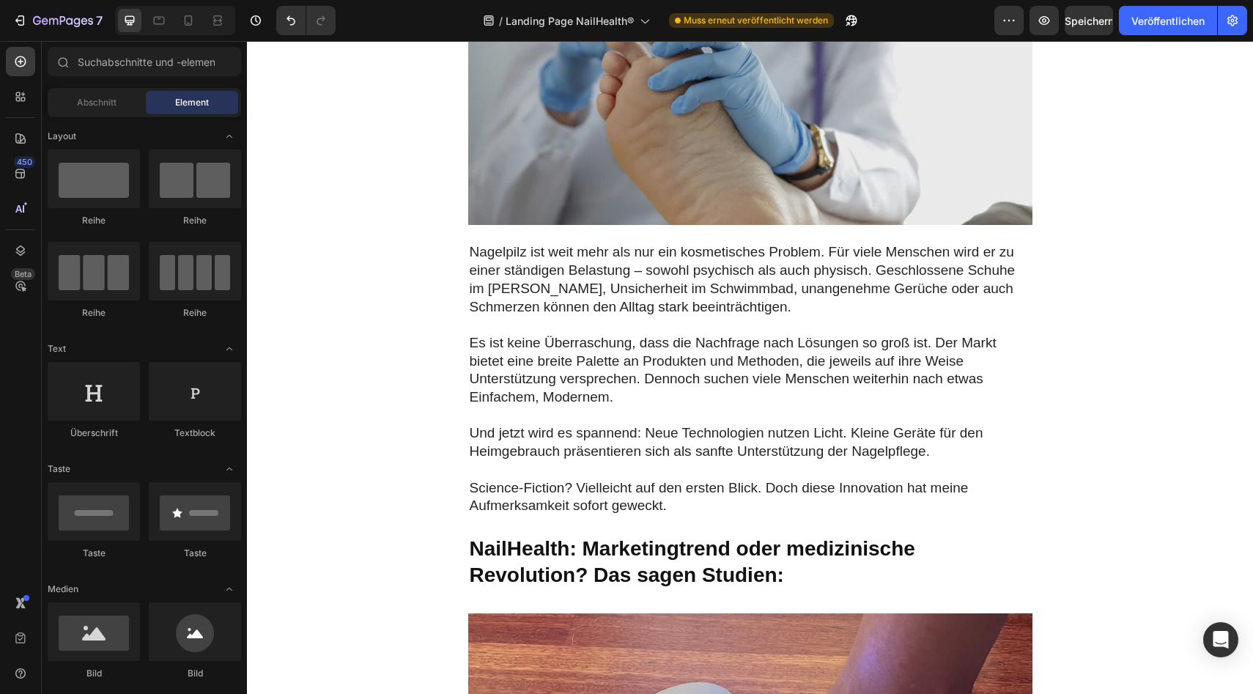
scroll to position [1098, 0]
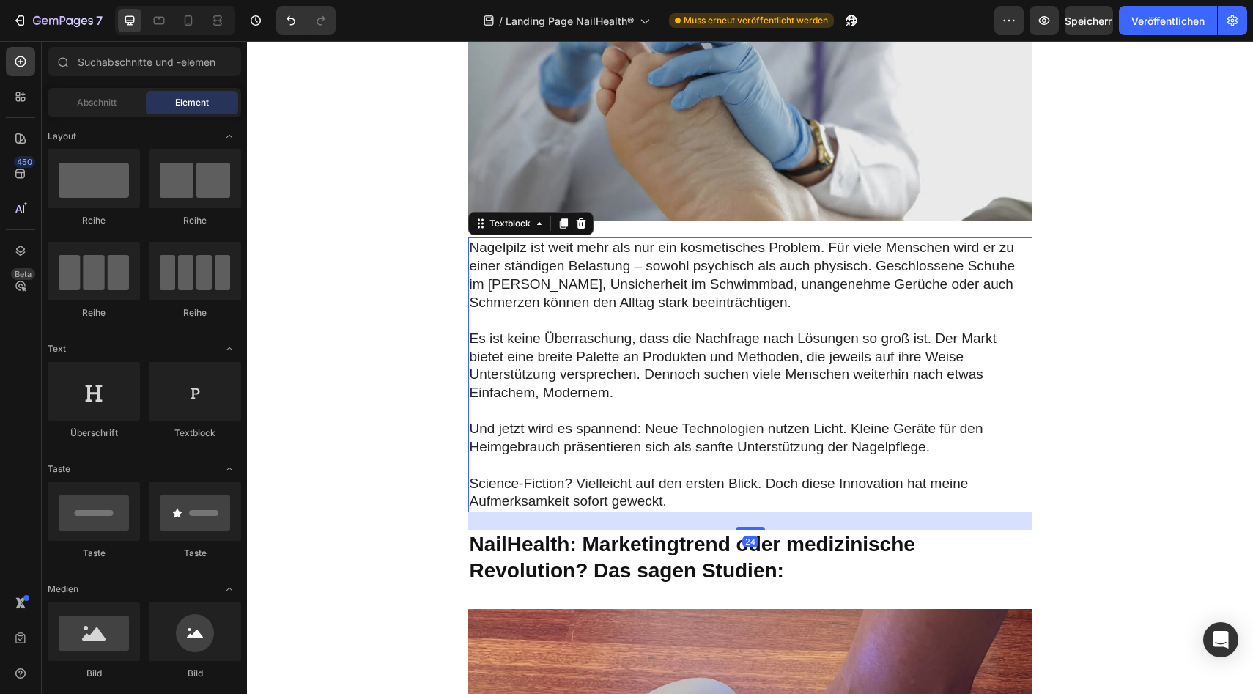
click at [611, 366] on p "Es ist keine Überraschung, dass die Nachfrage nach Lösungen so groß ist. Der Ma…" at bounding box center [750, 366] width 561 height 73
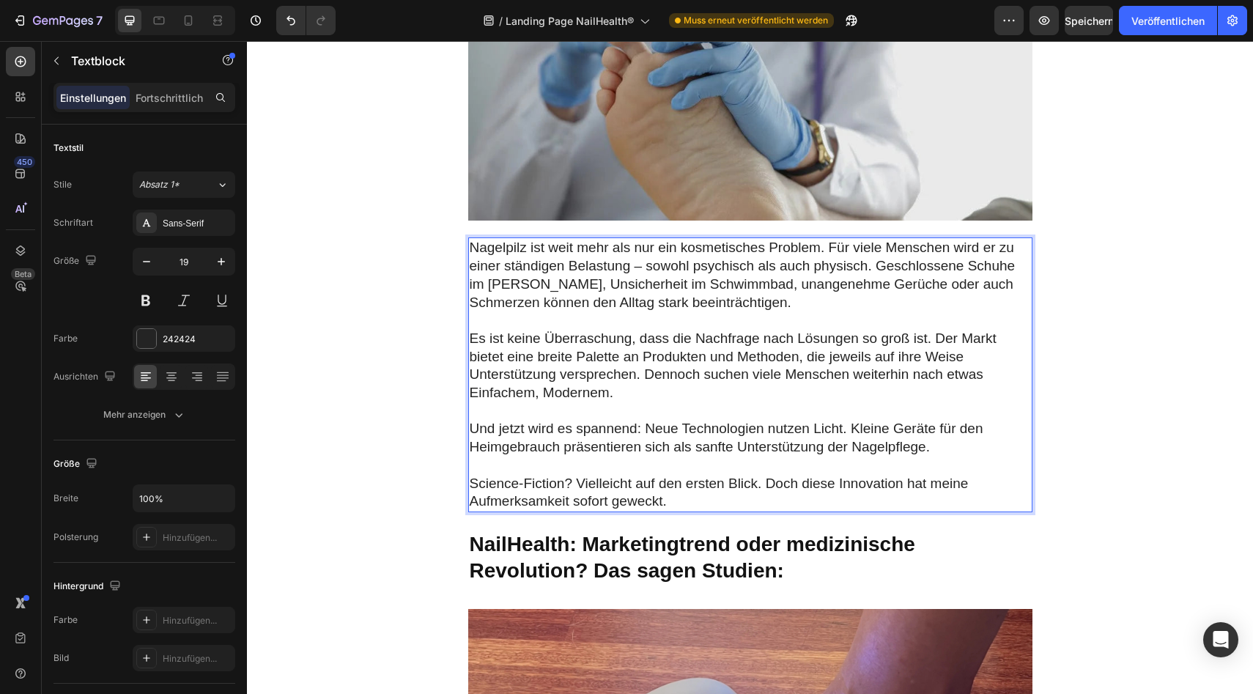
click at [607, 370] on p "Es ist keine Überraschung, dass die Nachfrage nach Lösungen so groß ist. Der Ma…" at bounding box center [750, 366] width 561 height 73
click at [615, 369] on p "Es ist keine Überraschung, dass die Nachfrage nach Lösungen so groß ist. Der Ma…" at bounding box center [750, 366] width 561 height 73
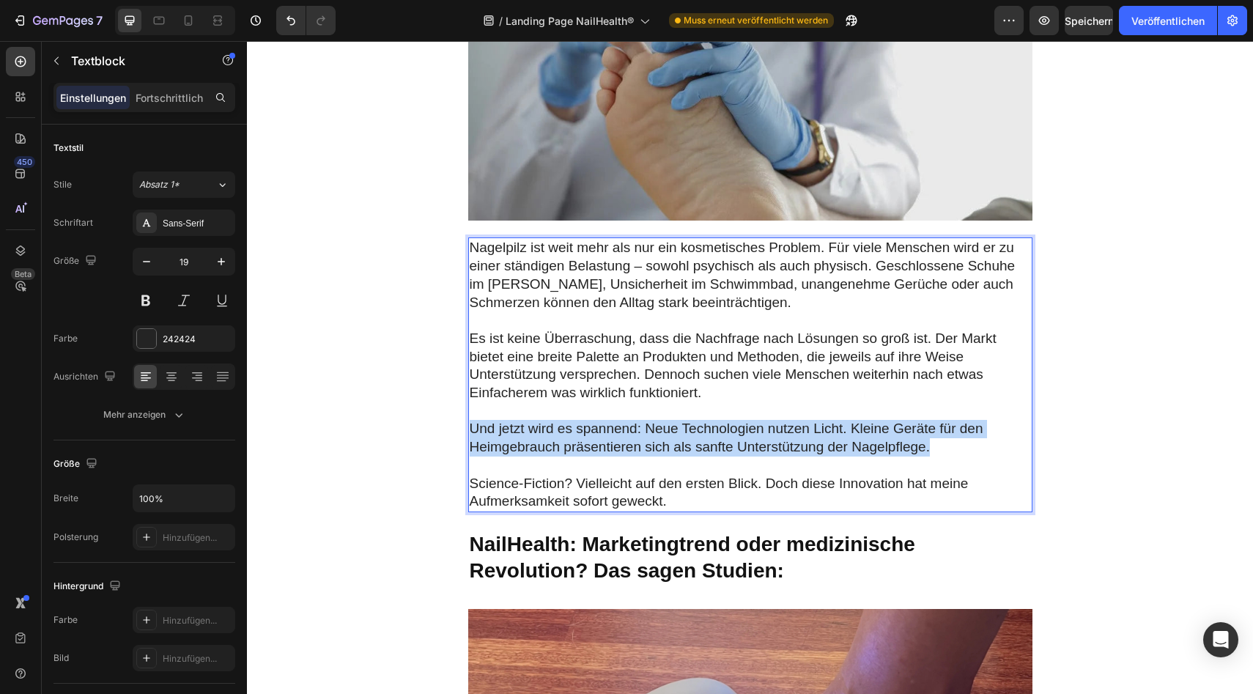
drag, startPoint x: 470, startPoint y: 402, endPoint x: 940, endPoint y: 433, distance: 470.7
click at [940, 433] on p "Und jetzt wird es spannend: Neue Technologien nutzen Licht. Kleine Geräte für d…" at bounding box center [750, 438] width 561 height 36
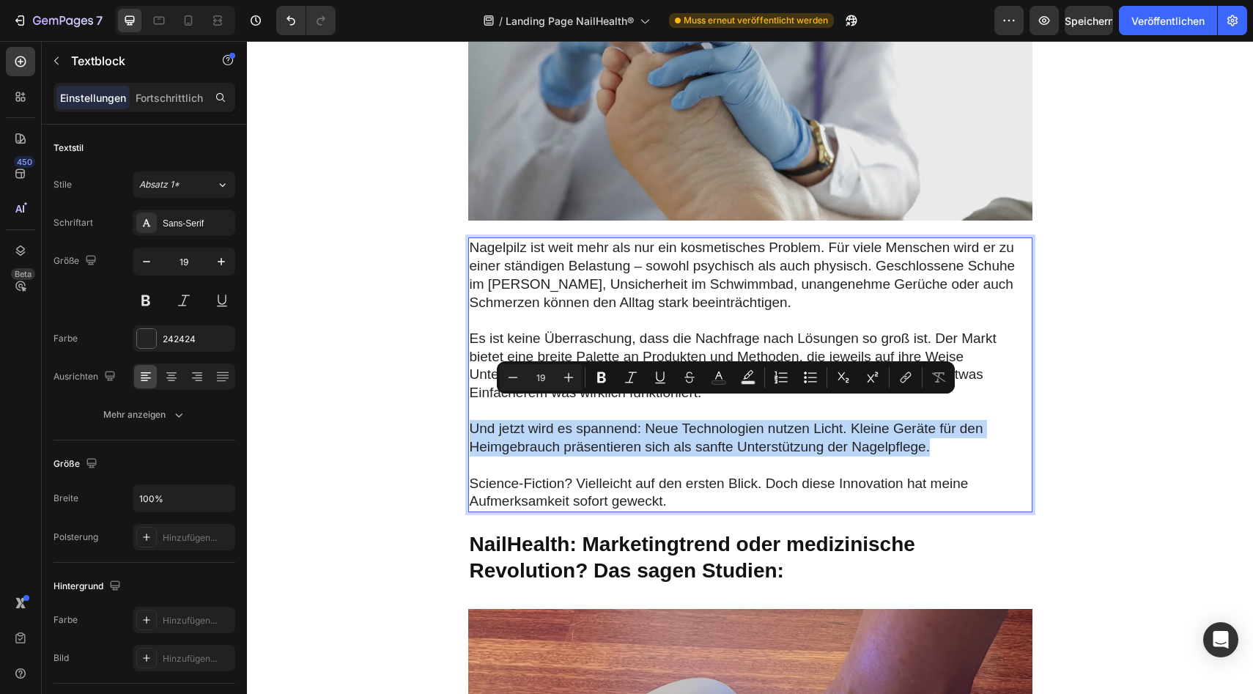
copy p "Und jetzt wird es spannend: Neue Technologien nutzen Licht. Kleine Geräte für d…"
click at [650, 420] on p "Und jetzt wird es spannend: Neue Technologien nutzen Licht. Kleine Geräte für d…" at bounding box center [750, 438] width 561 height 36
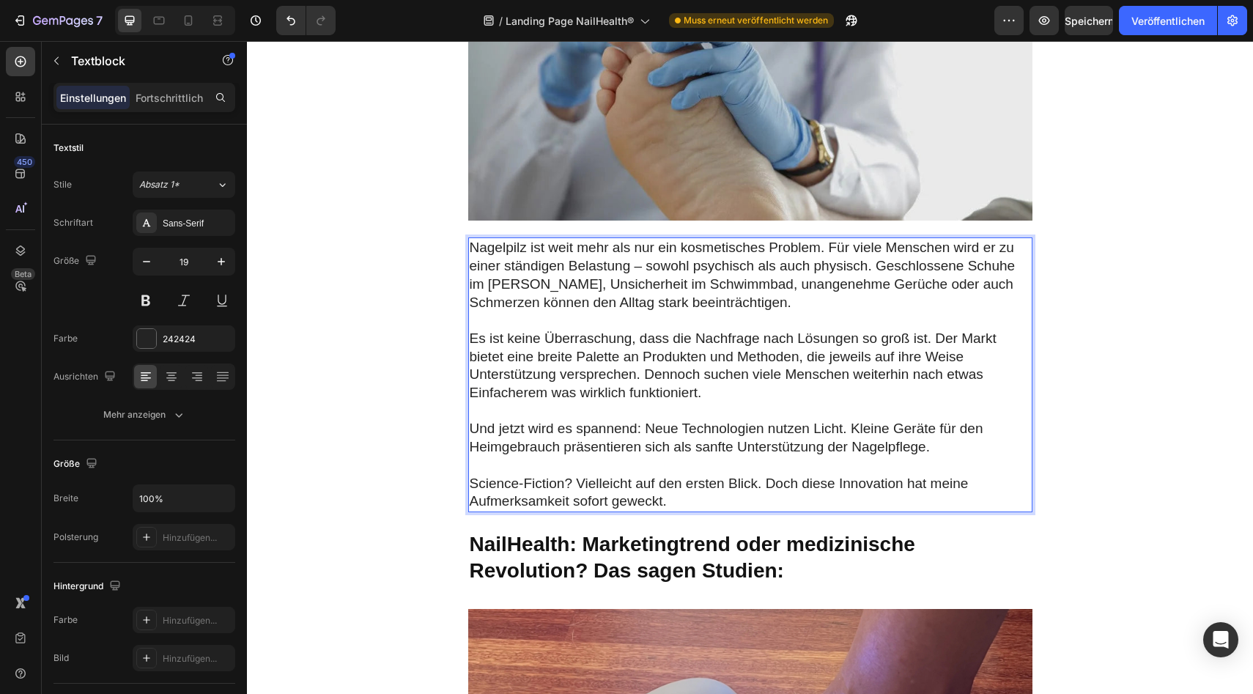
drag, startPoint x: 643, startPoint y: 405, endPoint x: 710, endPoint y: 416, distance: 68.3
click at [710, 420] on p "Und jetzt wird es spannend: Neue Technologien nutzen Licht. Kleine Geräte für d…" at bounding box center [750, 438] width 561 height 36
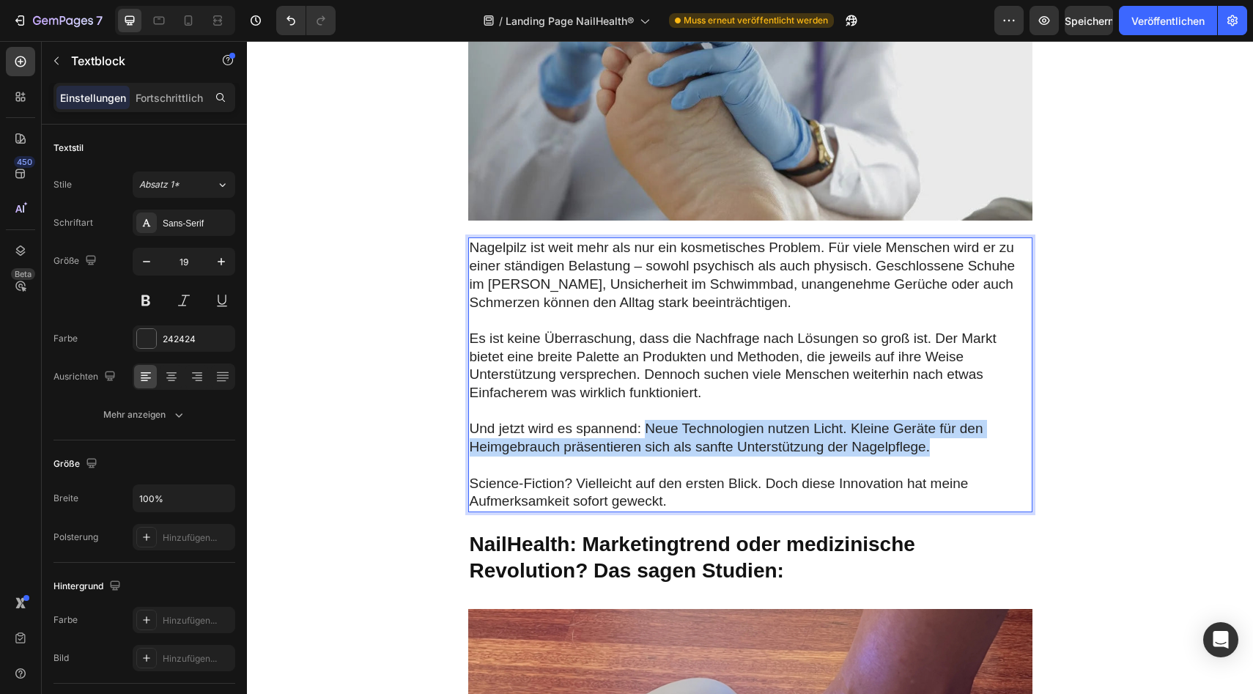
drag, startPoint x: 643, startPoint y: 404, endPoint x: 928, endPoint y: 427, distance: 286.0
click at [928, 427] on p "Und jetzt wird es spannend: Neue Technologien nutzen Licht. Kleine Geräte für d…" at bounding box center [750, 438] width 561 height 36
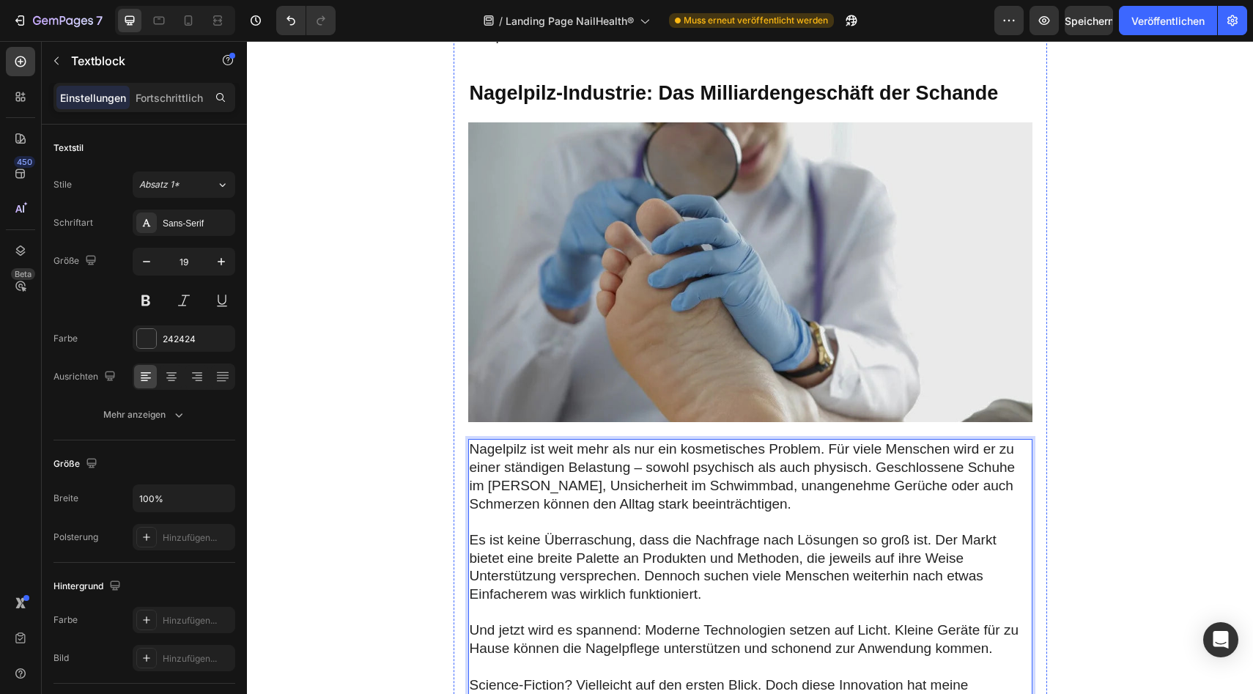
scroll to position [980, 0]
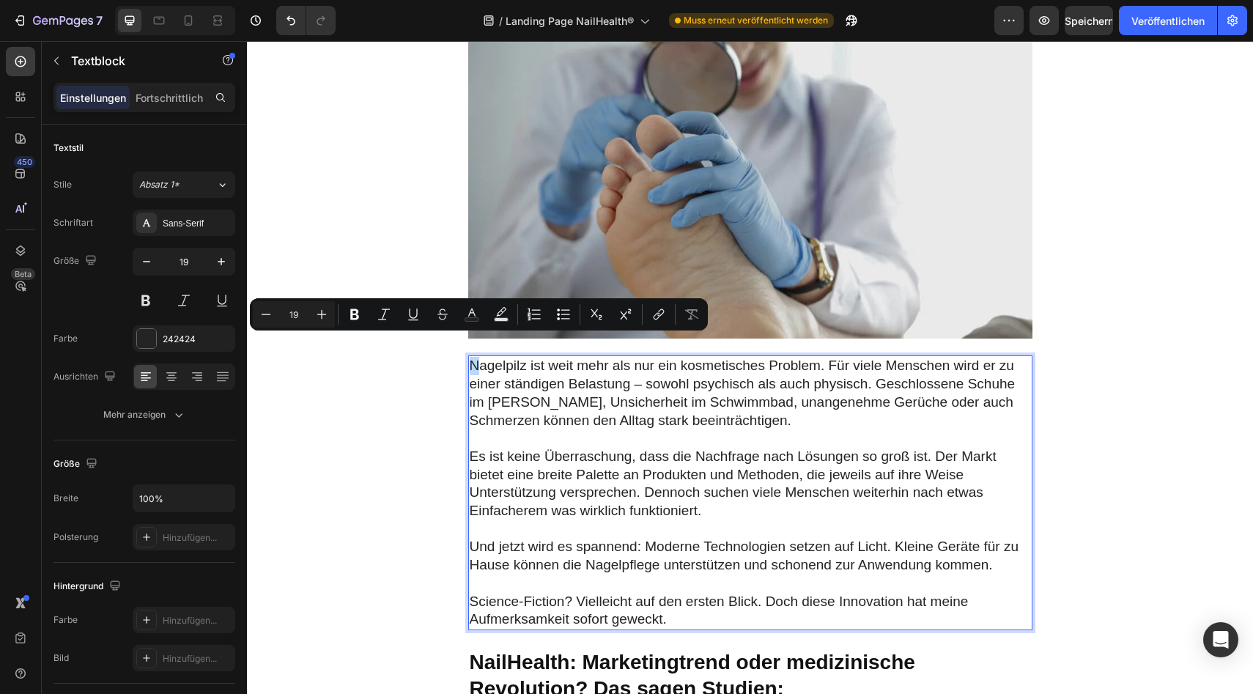
drag, startPoint x: 469, startPoint y: 338, endPoint x: 478, endPoint y: 338, distance: 9.5
click at [478, 357] on p "Nagelpilz ist weit mehr als nur ein kosmetisches Problem. Für viele Menschen wi…" at bounding box center [750, 393] width 561 height 73
click at [513, 393] on p "Nagelpilz ist weit mehr als nur ein kosmetisches Problem. Für viele Menschen wi…" at bounding box center [750, 393] width 561 height 73
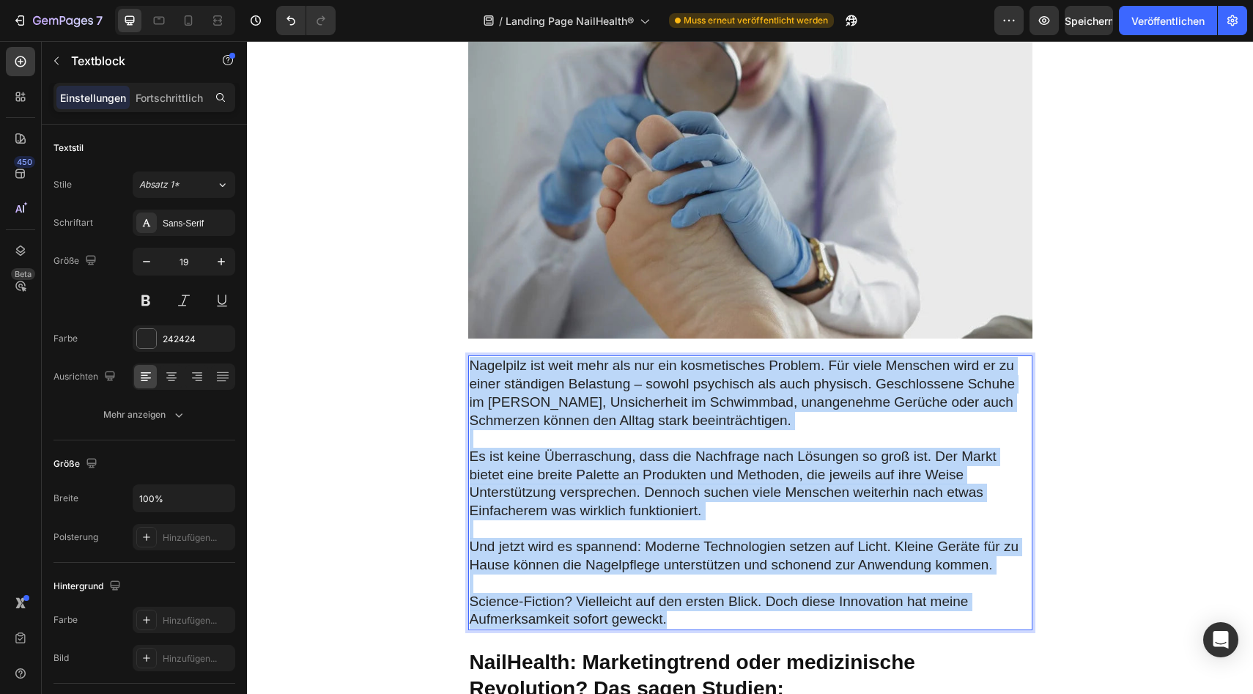
drag, startPoint x: 472, startPoint y: 344, endPoint x: 671, endPoint y: 594, distance: 319.6
click at [671, 594] on div "Nagelpilz ist weit mehr als nur ein kosmetisches Problem. Für viele Menschen wi…" at bounding box center [750, 492] width 564 height 275
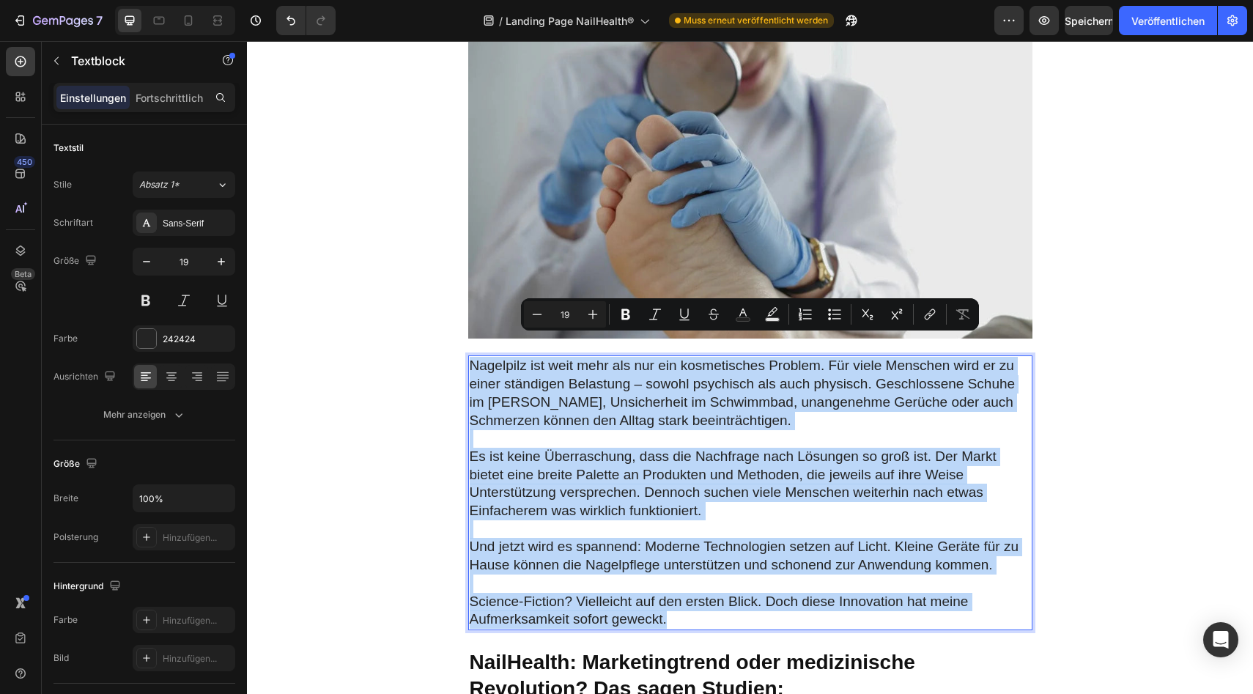
copy div "Nagelpilz ist weit mehr als nur ein kosmetisches Problem. Für viele Menschen wi…"
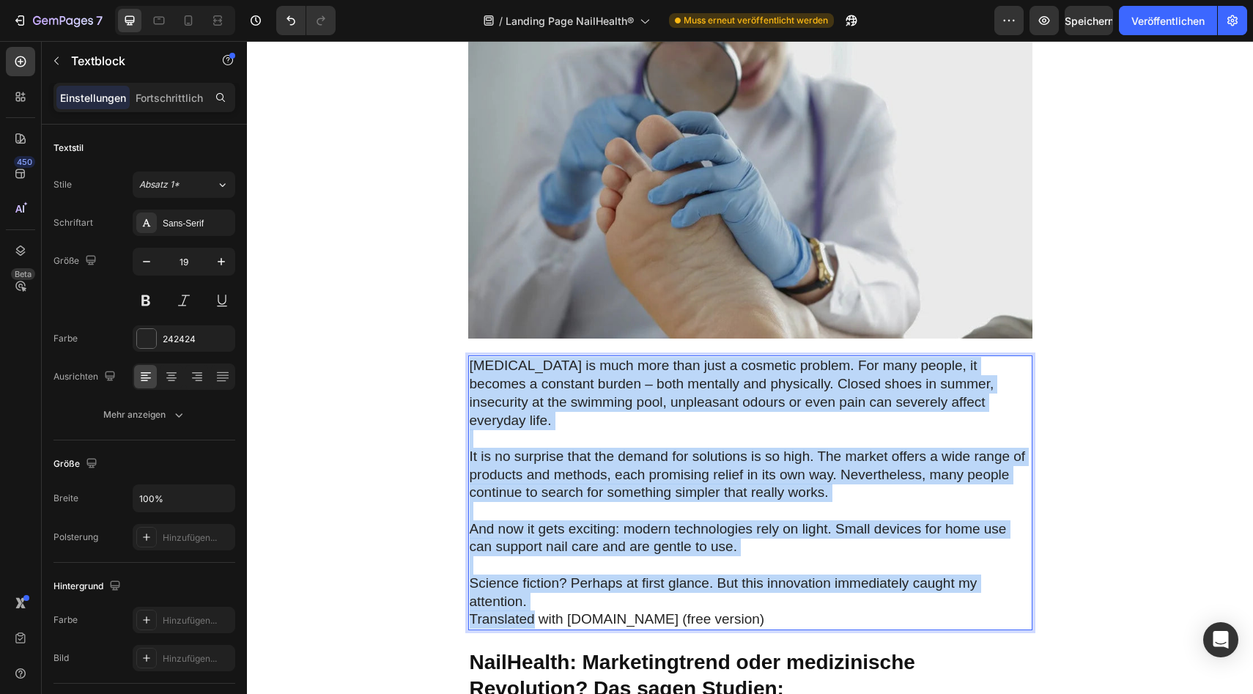
drag, startPoint x: 472, startPoint y: 342, endPoint x: 532, endPoint y: 577, distance: 242.0
click at [532, 577] on div "[MEDICAL_DATA] is much more than just a cosmetic problem. For many people, it b…" at bounding box center [750, 492] width 564 height 275
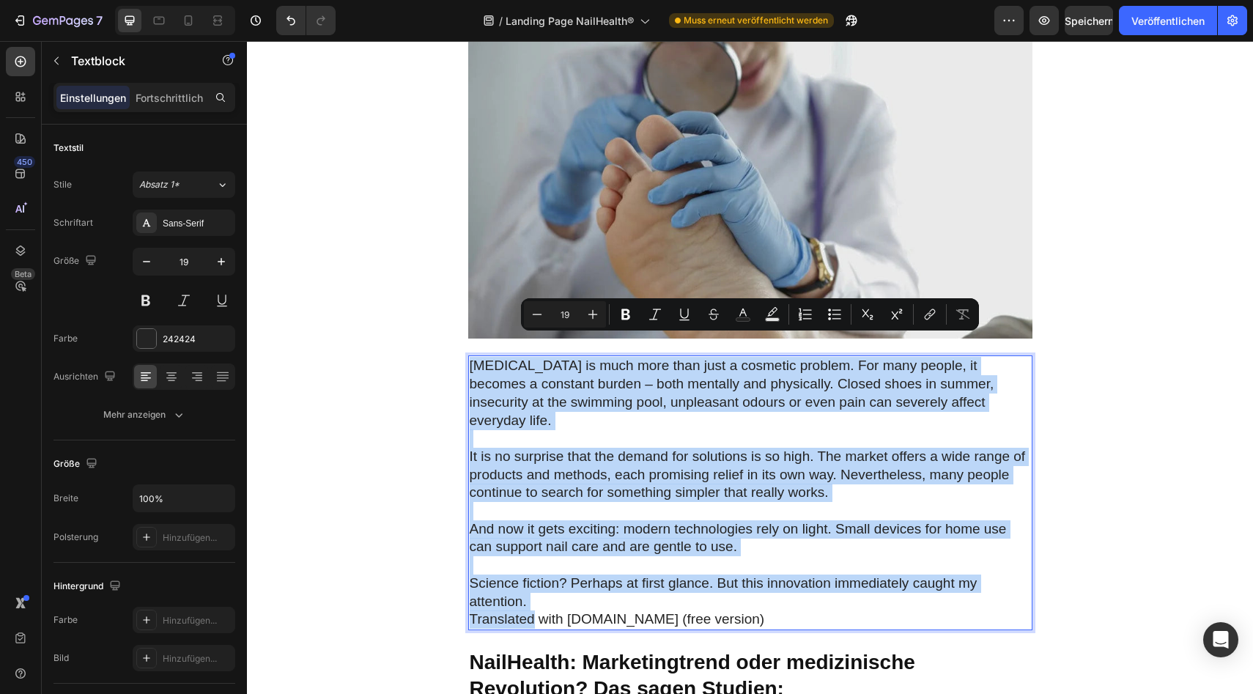
click at [582, 574] on p "Science fiction? Perhaps at first glance. But this innovation immediately caugh…" at bounding box center [750, 592] width 561 height 36
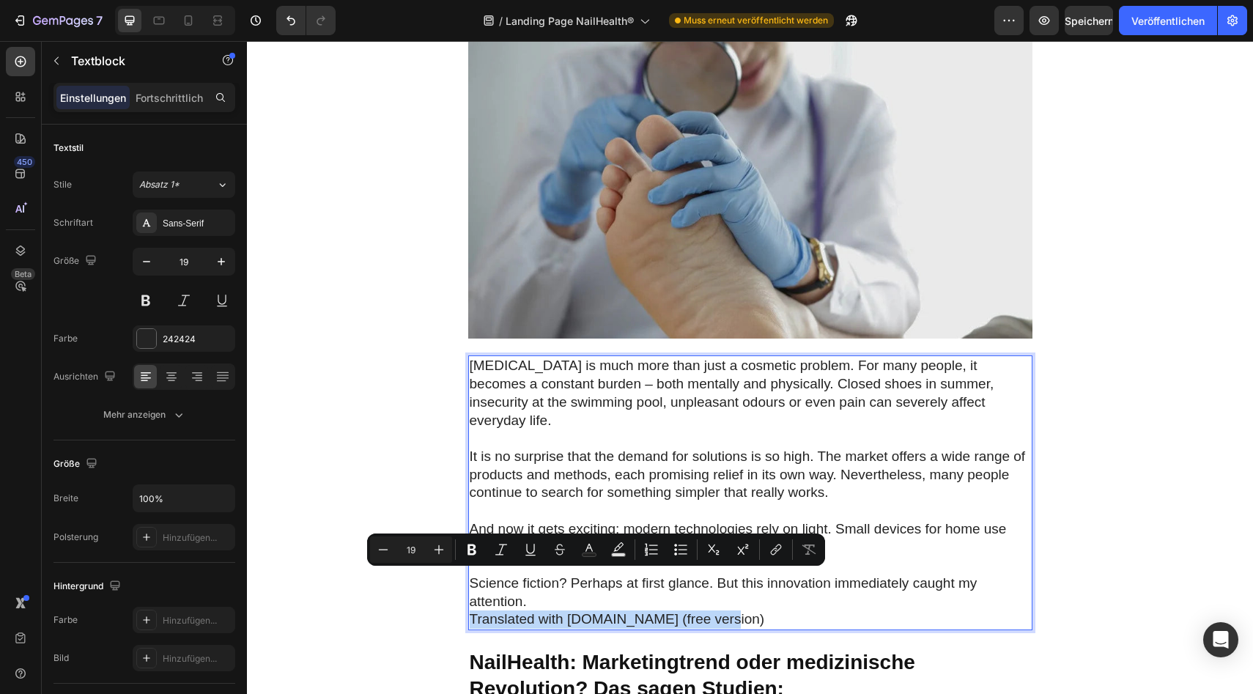
drag, startPoint x: 731, startPoint y: 582, endPoint x: 471, endPoint y: 576, distance: 259.5
click at [471, 610] on p "Translated with [DOMAIN_NAME] (free version)" at bounding box center [750, 619] width 561 height 18
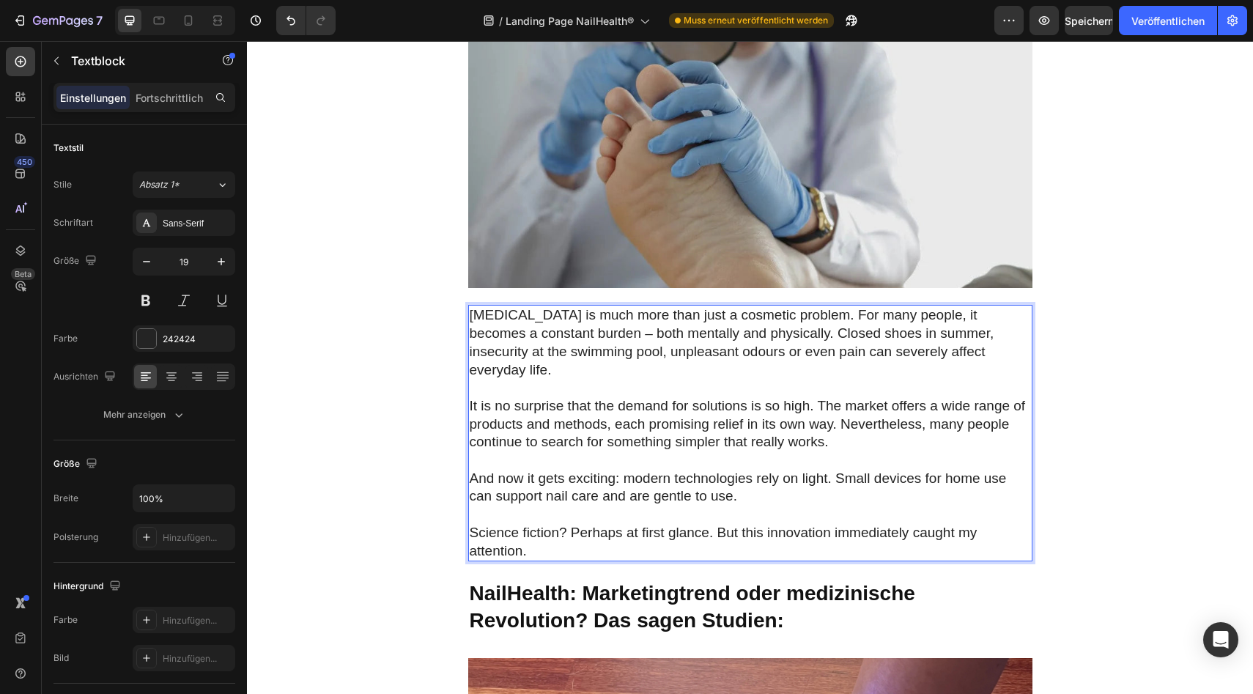
scroll to position [807, 0]
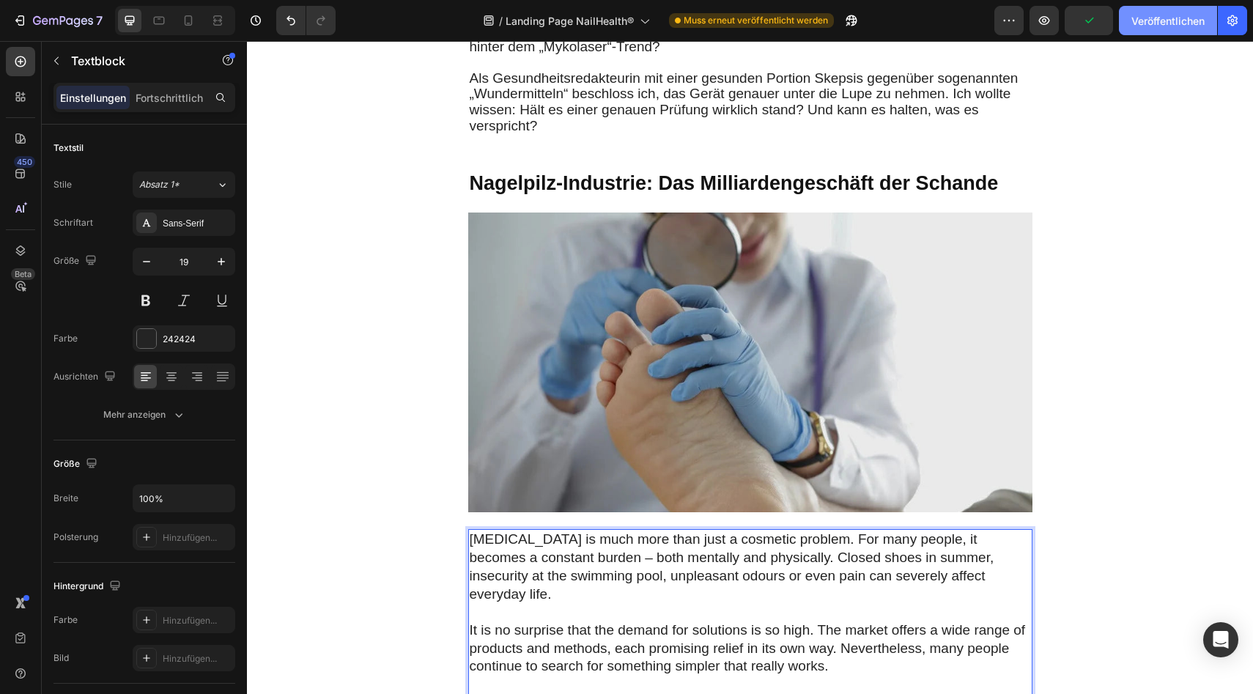
click at [1162, 18] on font "Veröffentlichen" at bounding box center [1167, 21] width 73 height 12
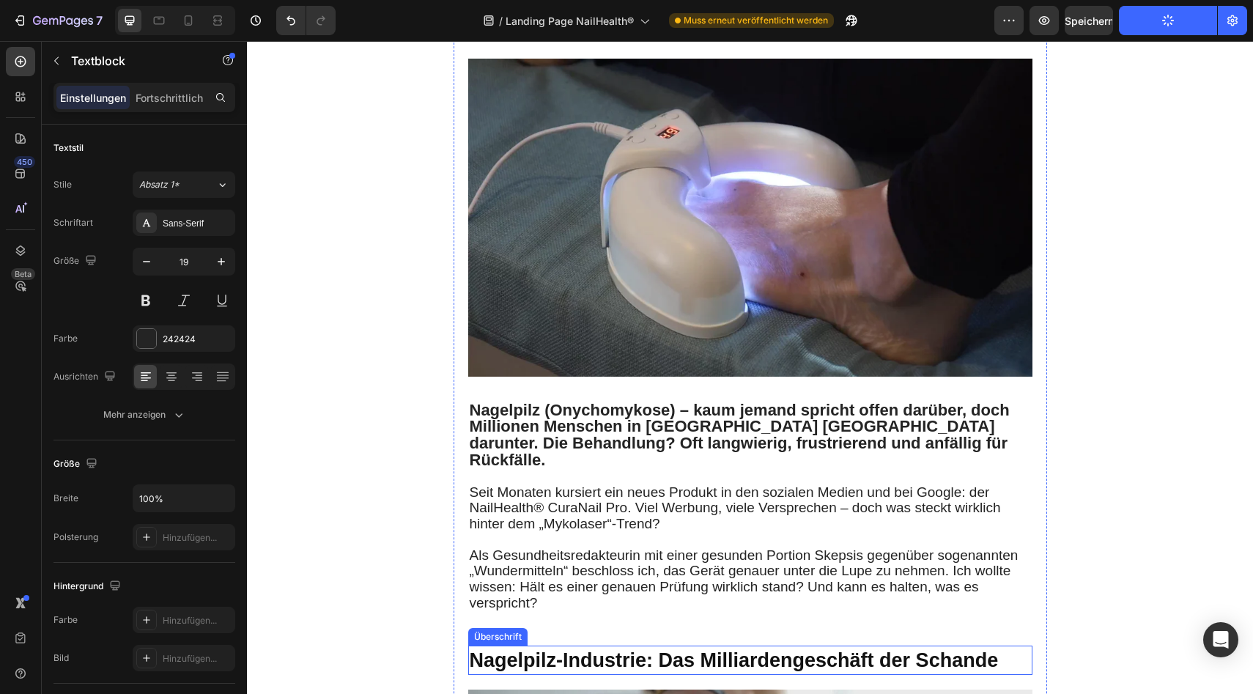
scroll to position [0, 0]
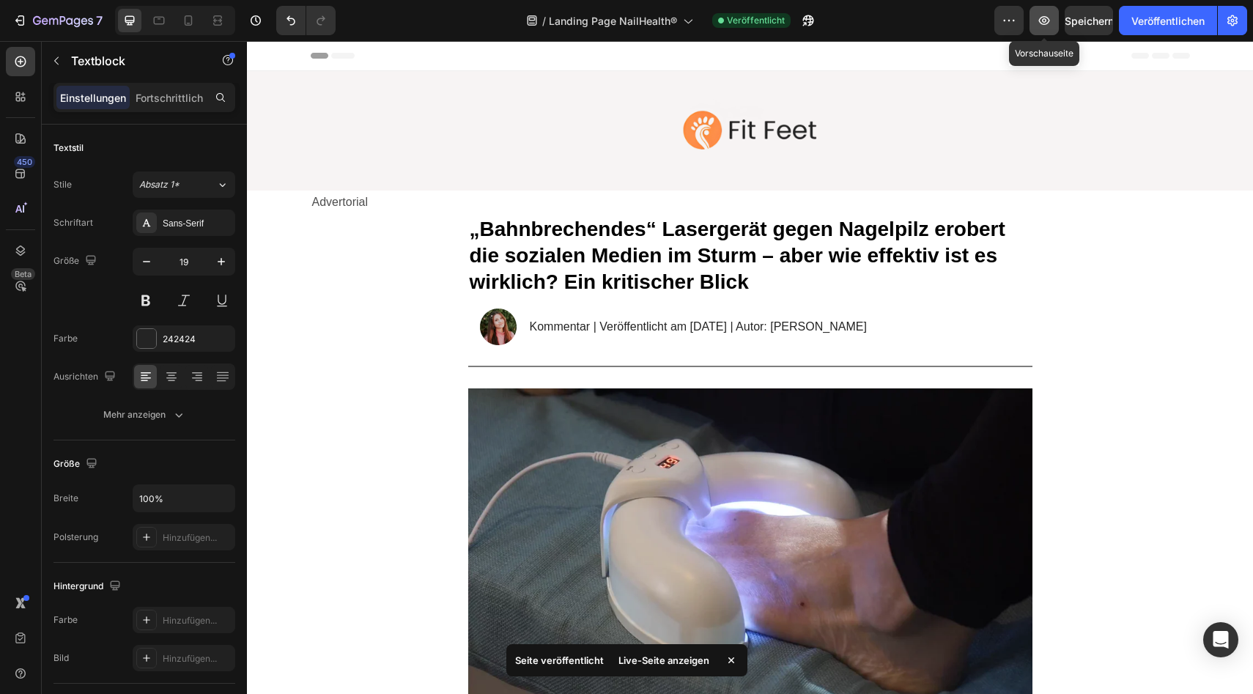
click at [1040, 21] on icon "button" at bounding box center [1044, 20] width 15 height 15
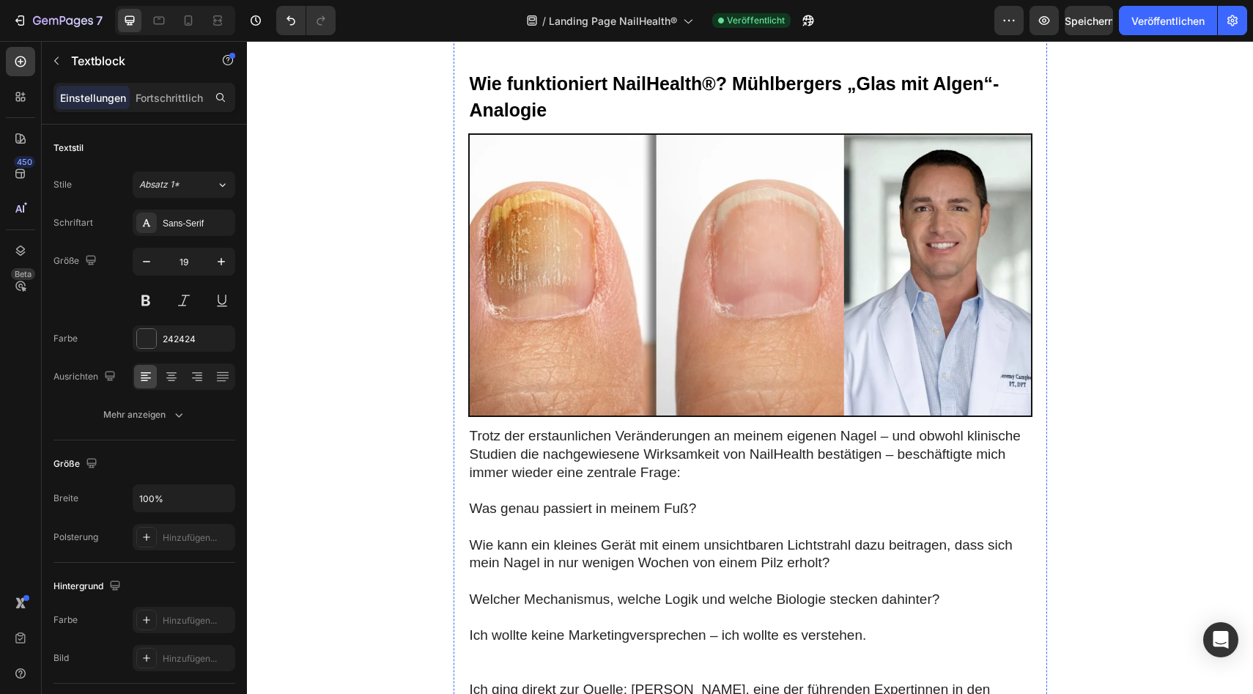
scroll to position [3013, 0]
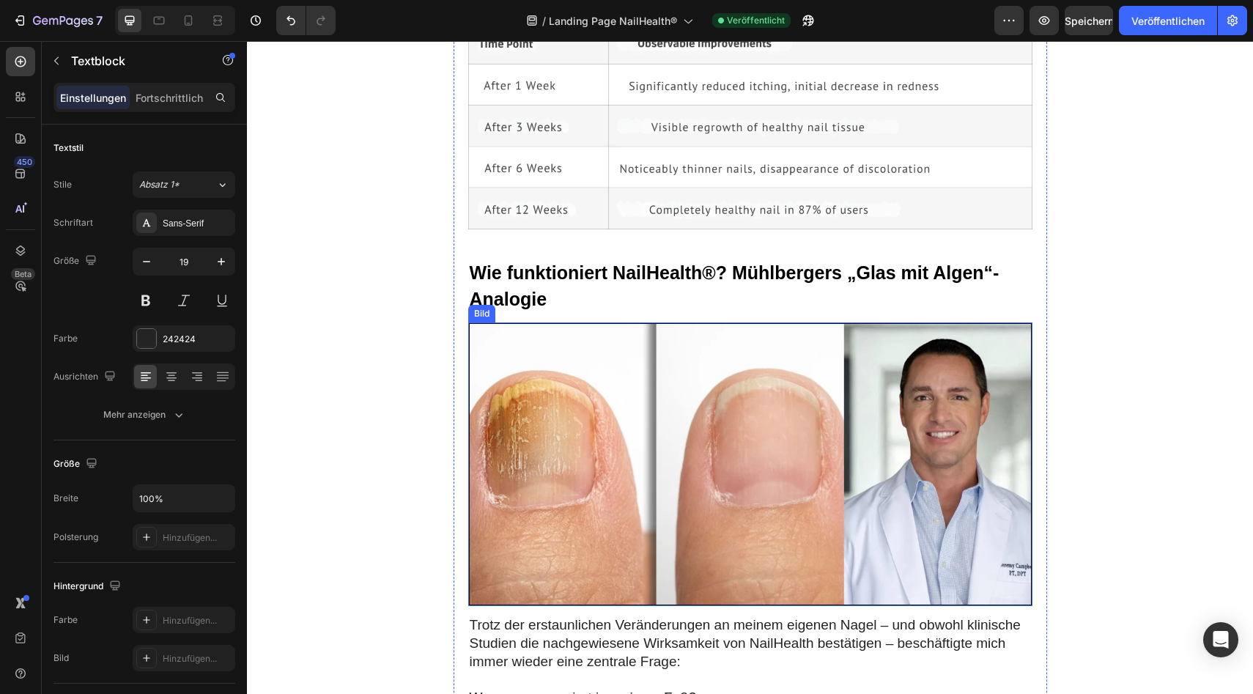
click at [654, 435] on img at bounding box center [750, 464] width 564 height 284
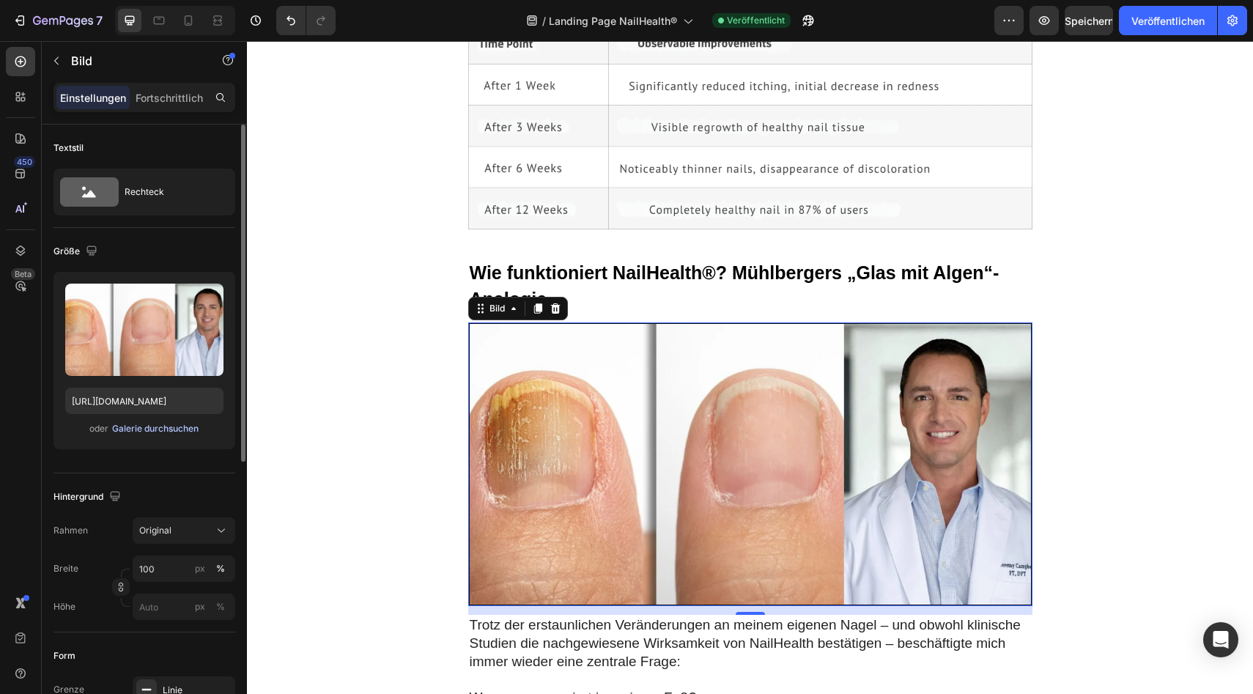
click at [176, 427] on font "Galerie durchsuchen" at bounding box center [155, 428] width 86 height 11
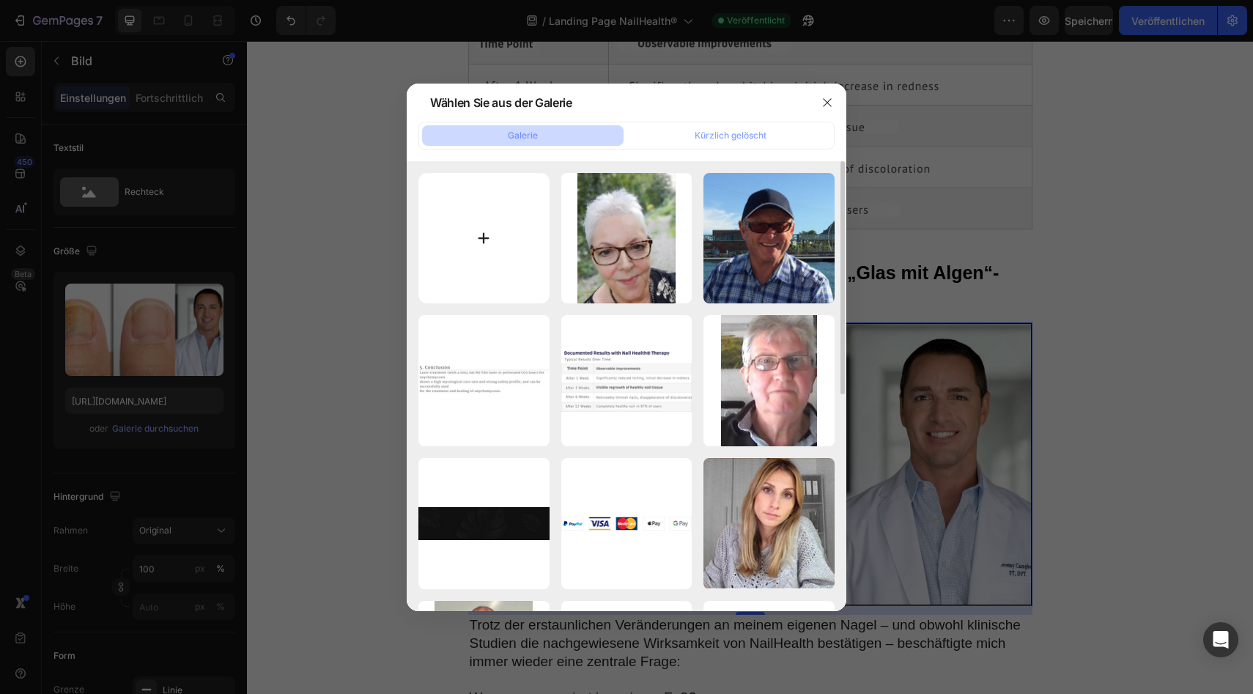
click at [480, 216] on input "file" at bounding box center [483, 238] width 131 height 131
